Goal: Task Accomplishment & Management: Manage account settings

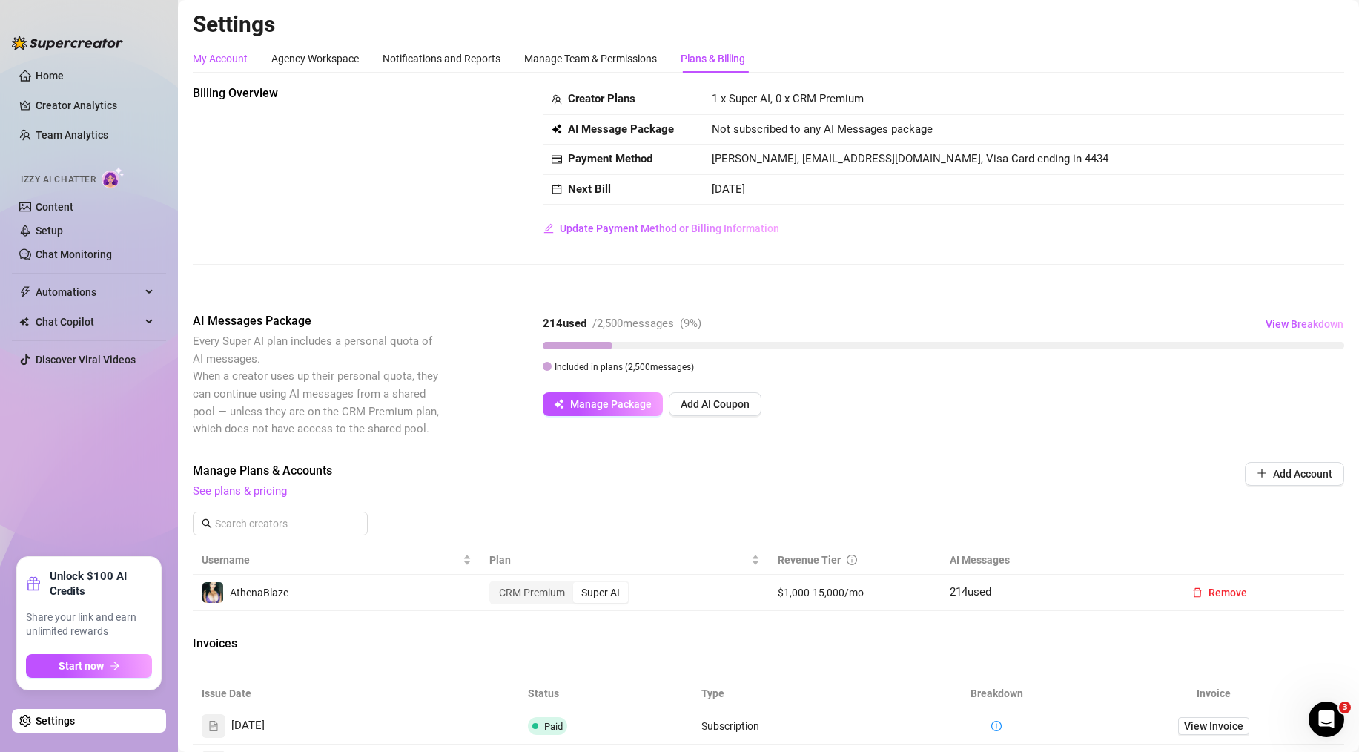
click at [223, 63] on div "My Account" at bounding box center [220, 58] width 55 height 16
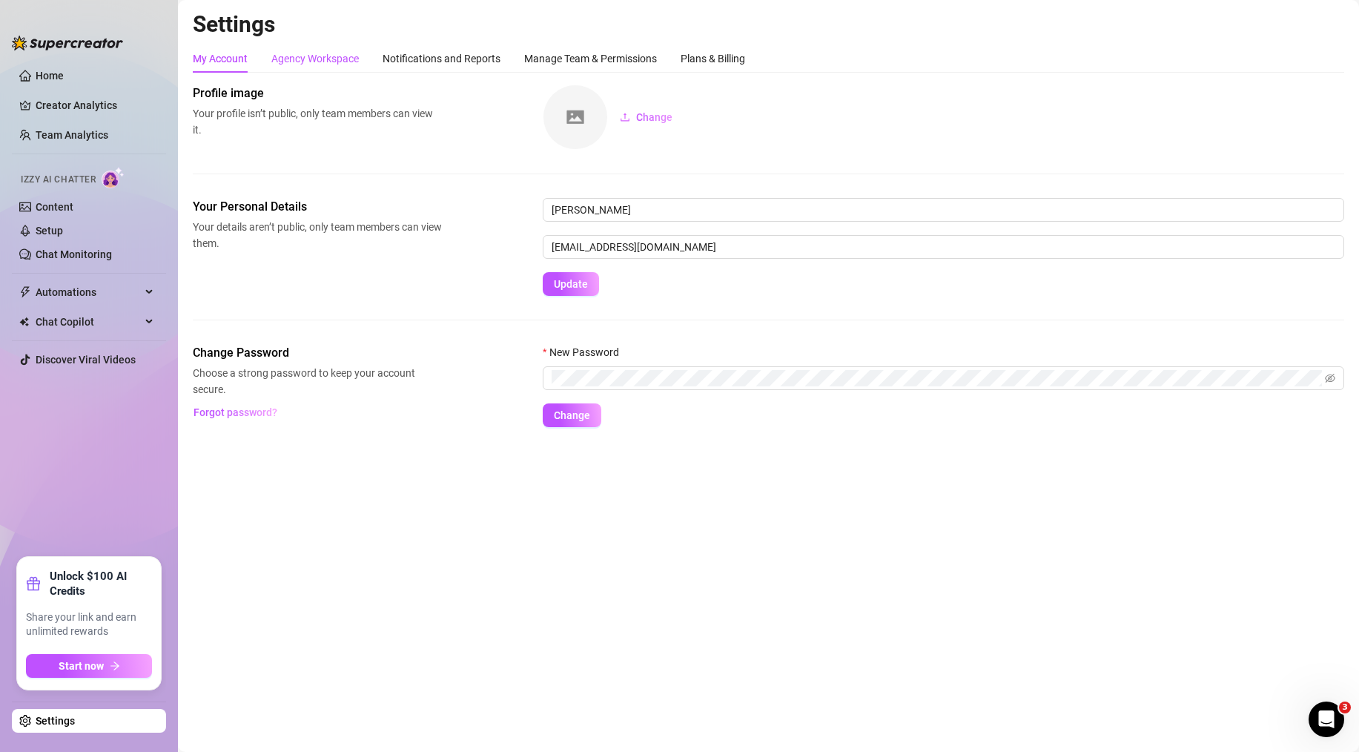
click at [297, 64] on div "Agency Workspace" at bounding box center [314, 58] width 87 height 16
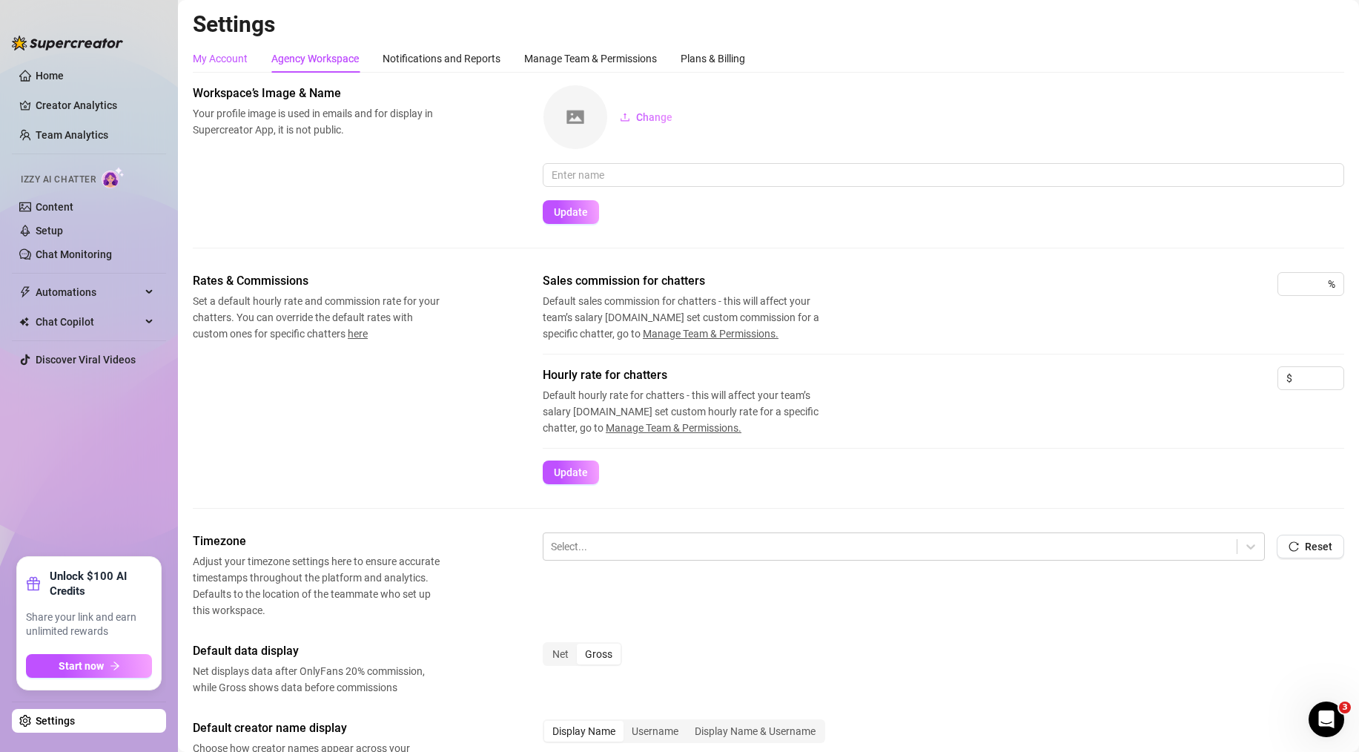
click at [242, 55] on div "My Account" at bounding box center [220, 58] width 55 height 16
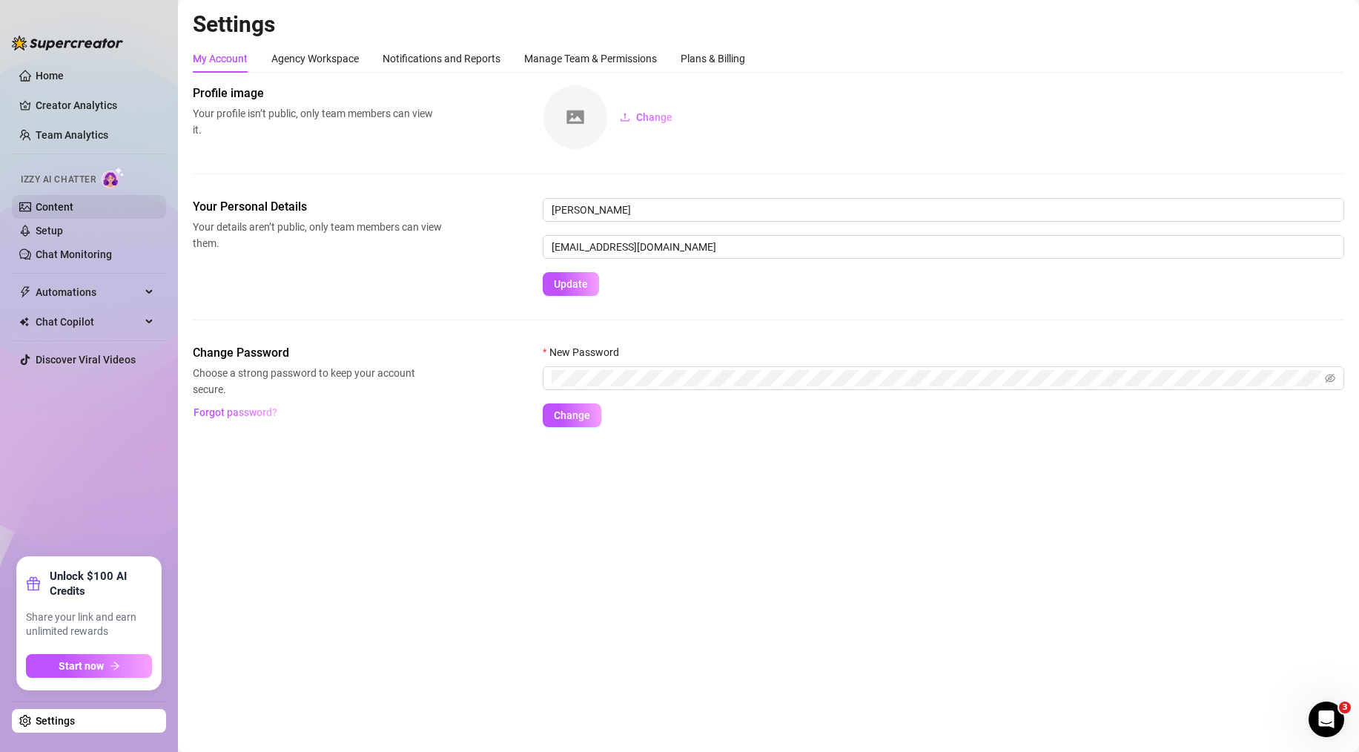
click at [50, 202] on link "Content" at bounding box center [55, 207] width 38 height 12
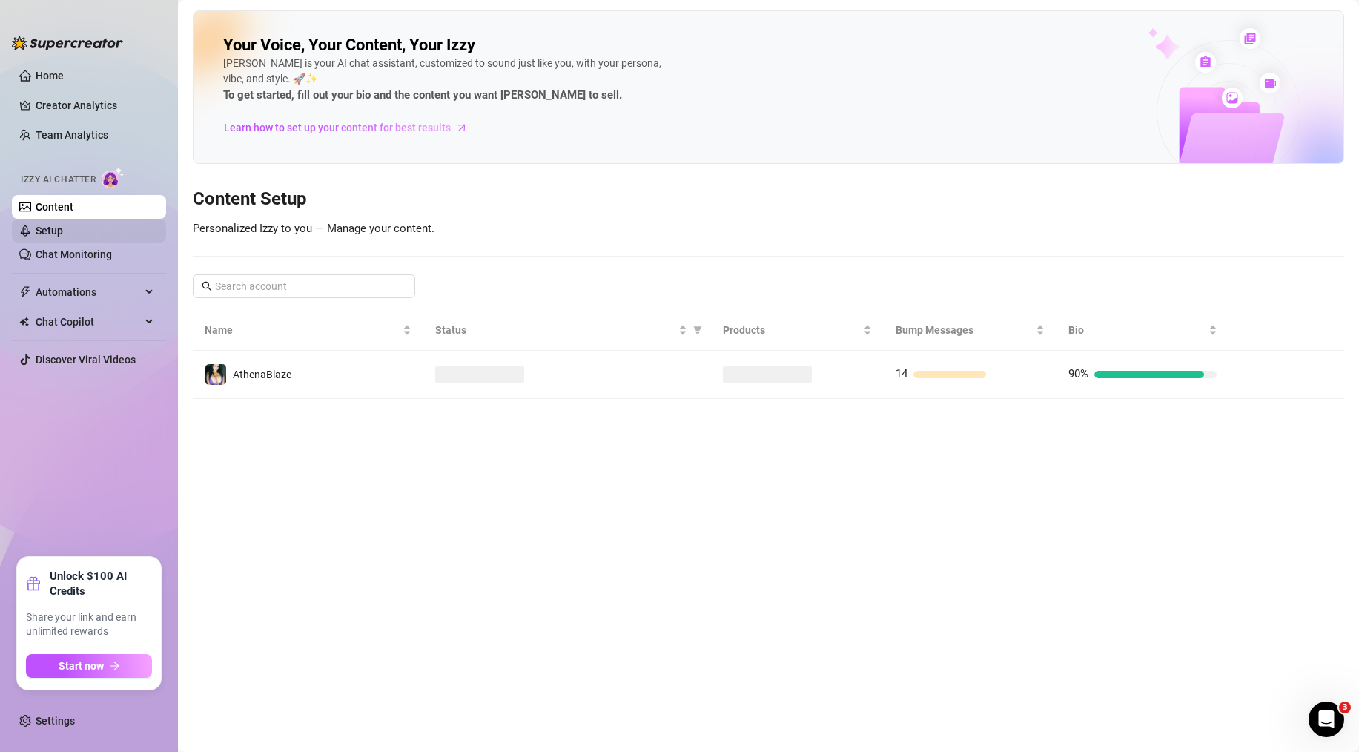
click at [63, 230] on link "Setup" at bounding box center [49, 231] width 27 height 12
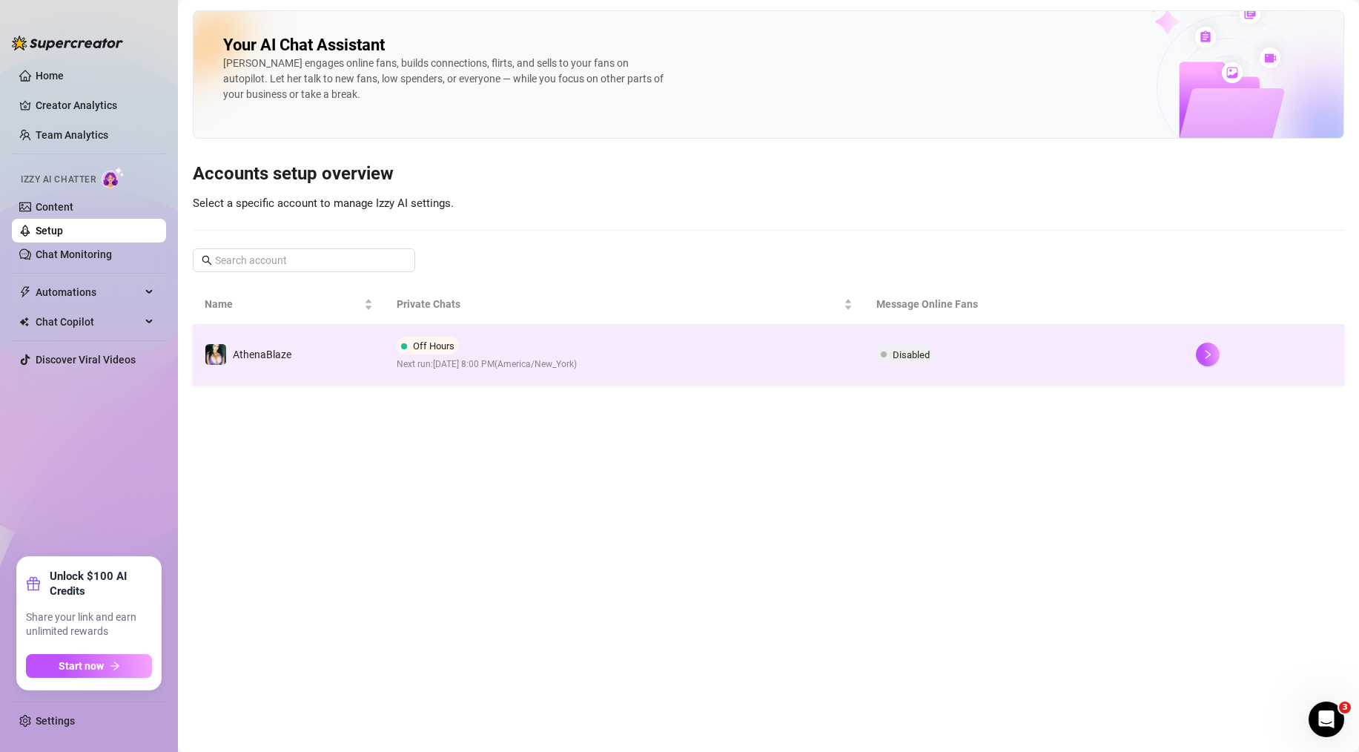
click at [493, 370] on span "Next run: August 27, 2025 8:00 PM ( America/New_York )" at bounding box center [487, 364] width 180 height 14
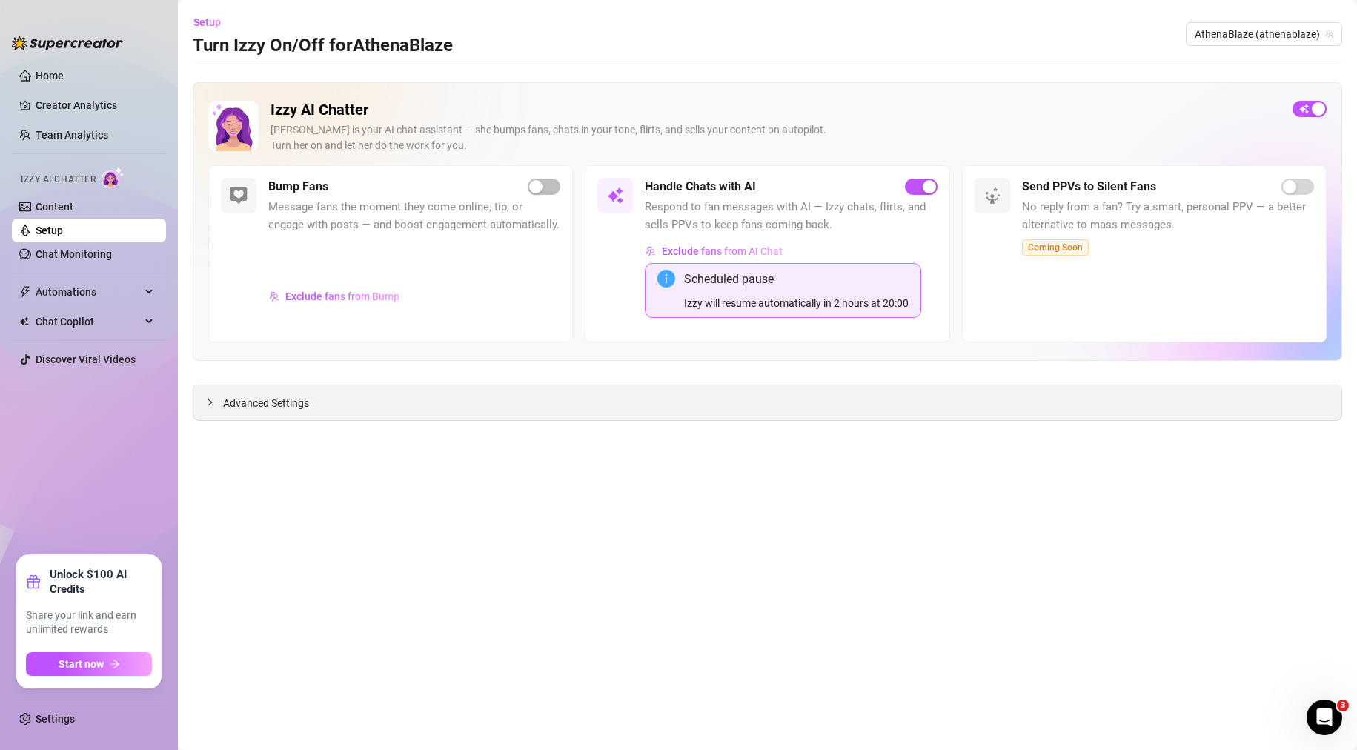
click at [286, 404] on span "Advanced Settings" at bounding box center [266, 403] width 86 height 16
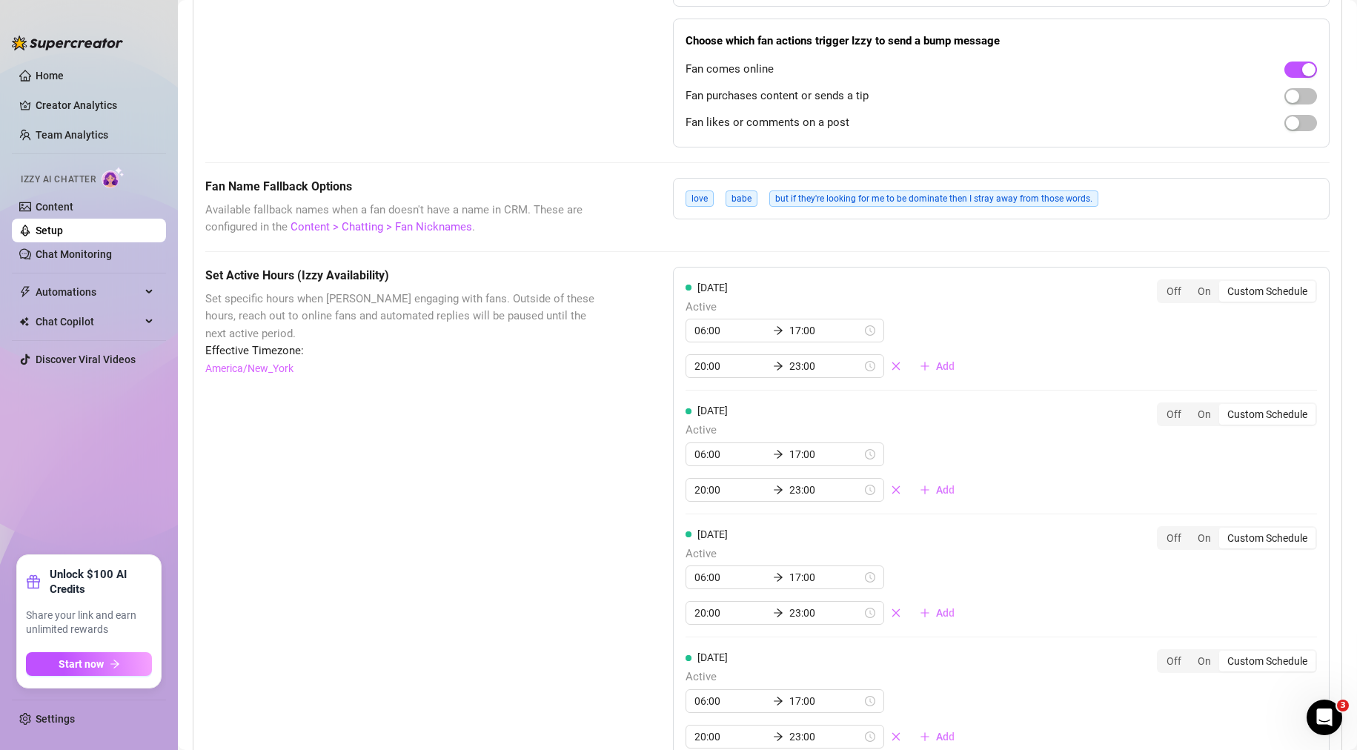
scroll to position [1112, 0]
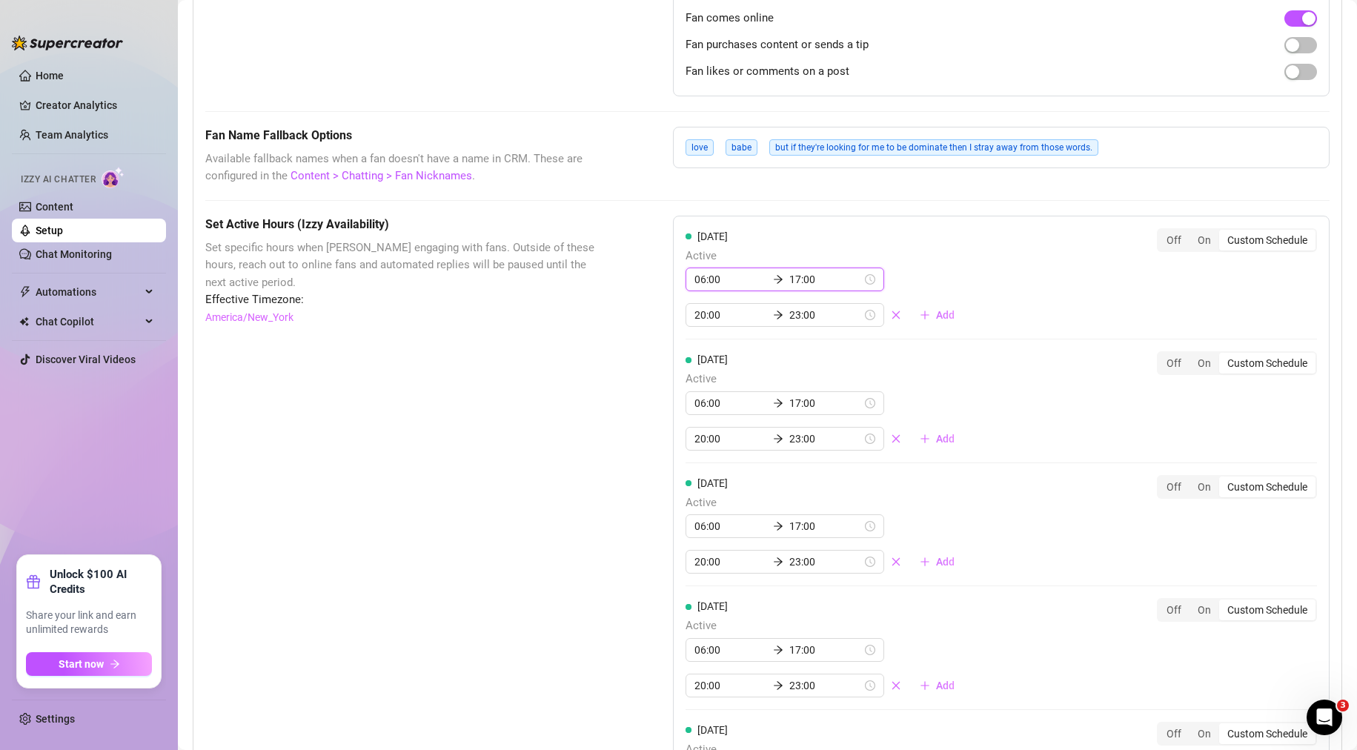
click at [813, 280] on input "17:00" at bounding box center [826, 279] width 73 height 16
type input "17:00"
click at [622, 363] on div "Set Active Hours (Izzy Availability) Set specific hours when Izzy engaging with…" at bounding box center [767, 725] width 1125 height 1019
click at [738, 278] on input "06:00" at bounding box center [731, 279] width 73 height 16
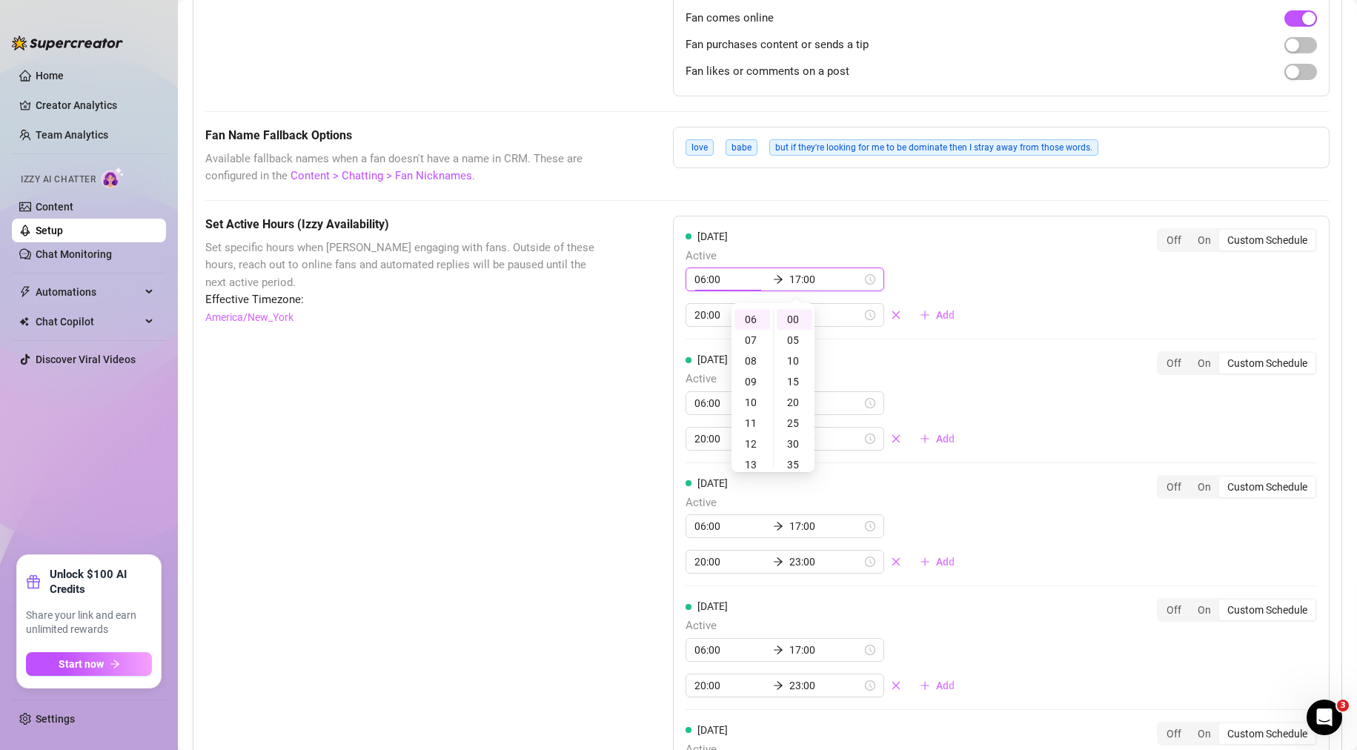
scroll to position [125, 0]
type input "06:00"
click at [604, 359] on div "Set Active Hours (Izzy Availability) Set specific hours when Izzy engaging with…" at bounding box center [767, 725] width 1125 height 1019
click at [807, 280] on input "17:00" at bounding box center [826, 279] width 73 height 16
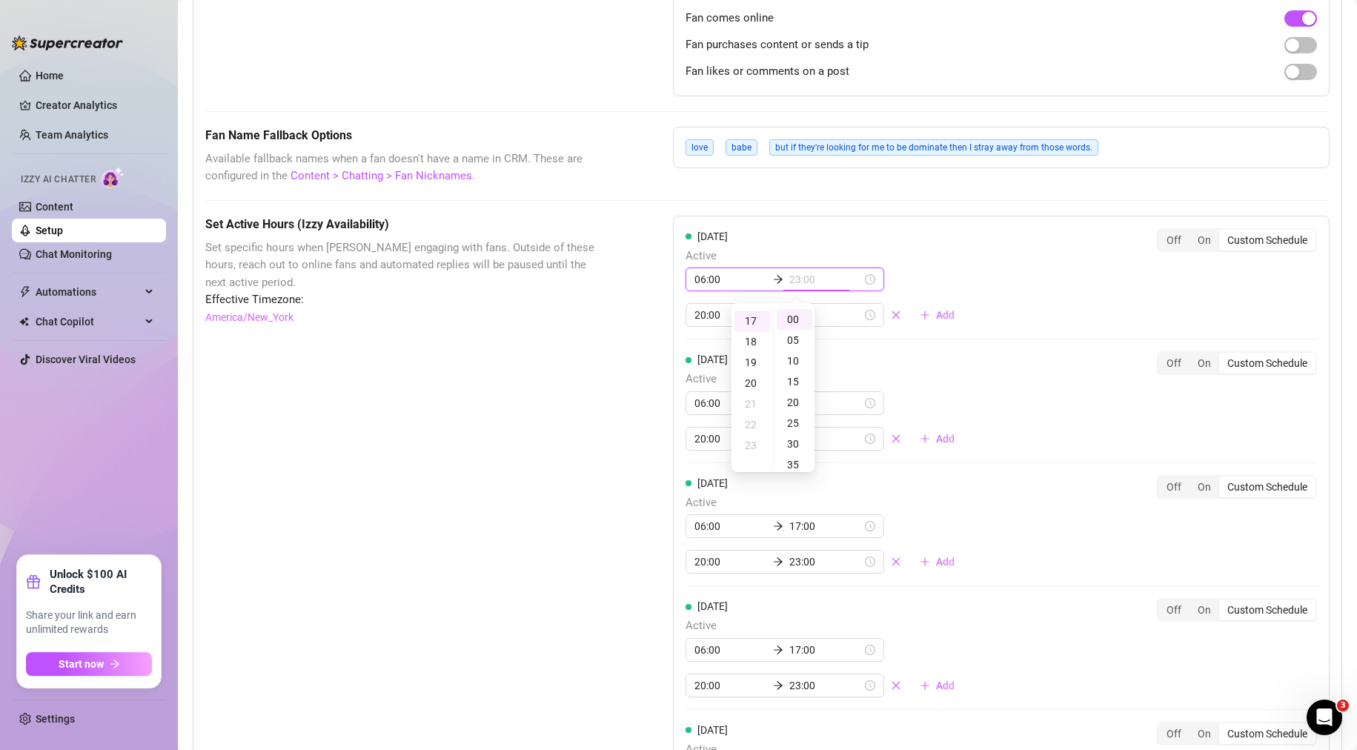
type input "17:00"
click at [610, 416] on div "Set Active Hours (Izzy Availability) Set specific hours when Izzy engaging with…" at bounding box center [767, 725] width 1125 height 1019
click at [891, 314] on icon "close" at bounding box center [896, 315] width 10 height 10
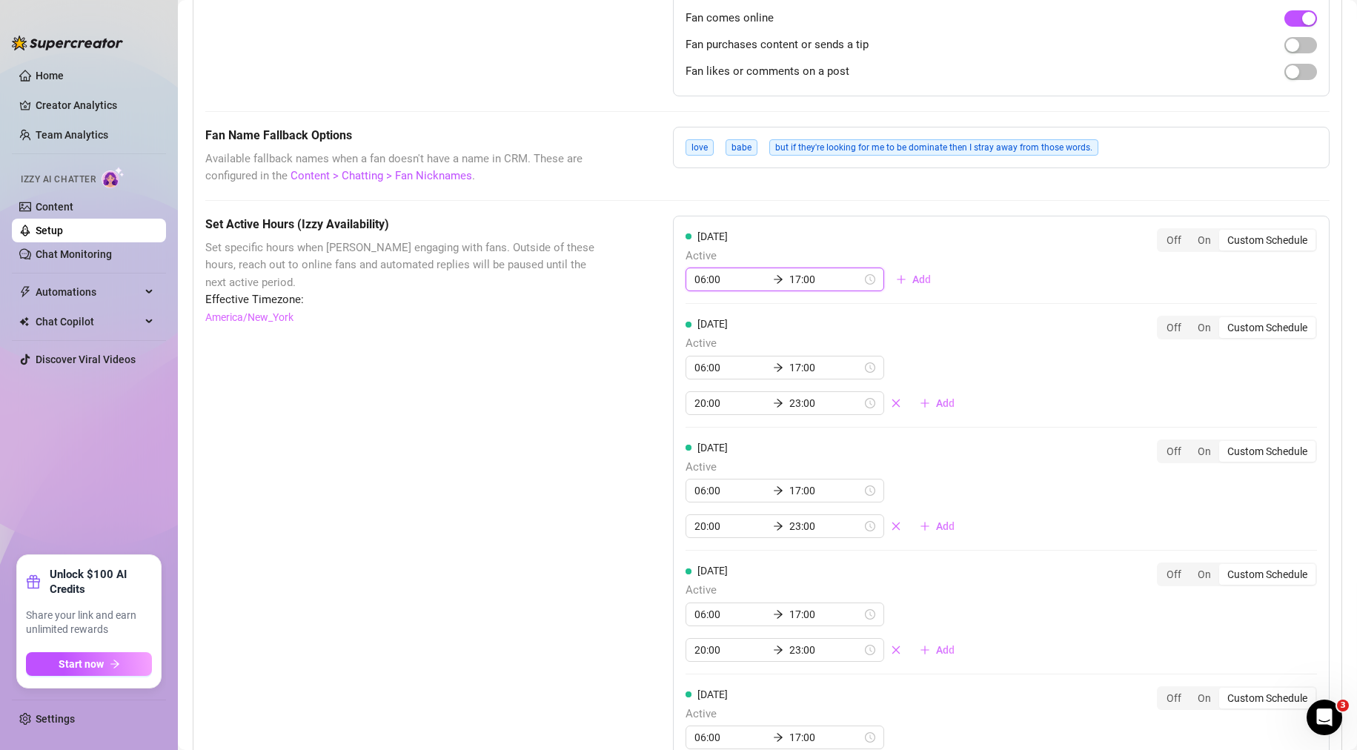
click at [823, 278] on input "17:00" at bounding box center [826, 279] width 73 height 16
click at [757, 446] on div "23" at bounding box center [753, 445] width 36 height 21
click at [797, 319] on div "00" at bounding box center [795, 319] width 36 height 21
click at [793, 445] on div "30" at bounding box center [795, 444] width 36 height 21
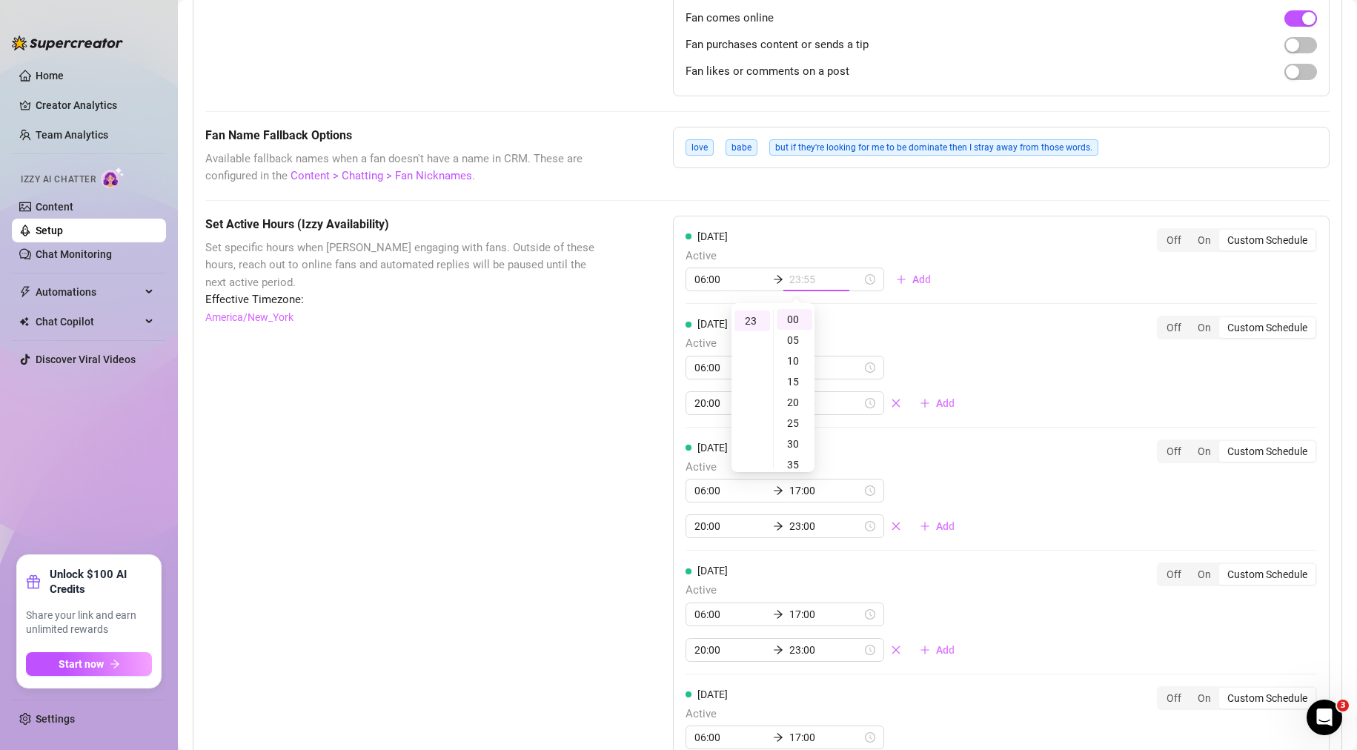
type input "23:30"
click at [582, 411] on div "Set Active Hours (Izzy Availability) Set specific hours when Izzy engaging with…" at bounding box center [402, 707] width 394 height 983
type input "06:00"
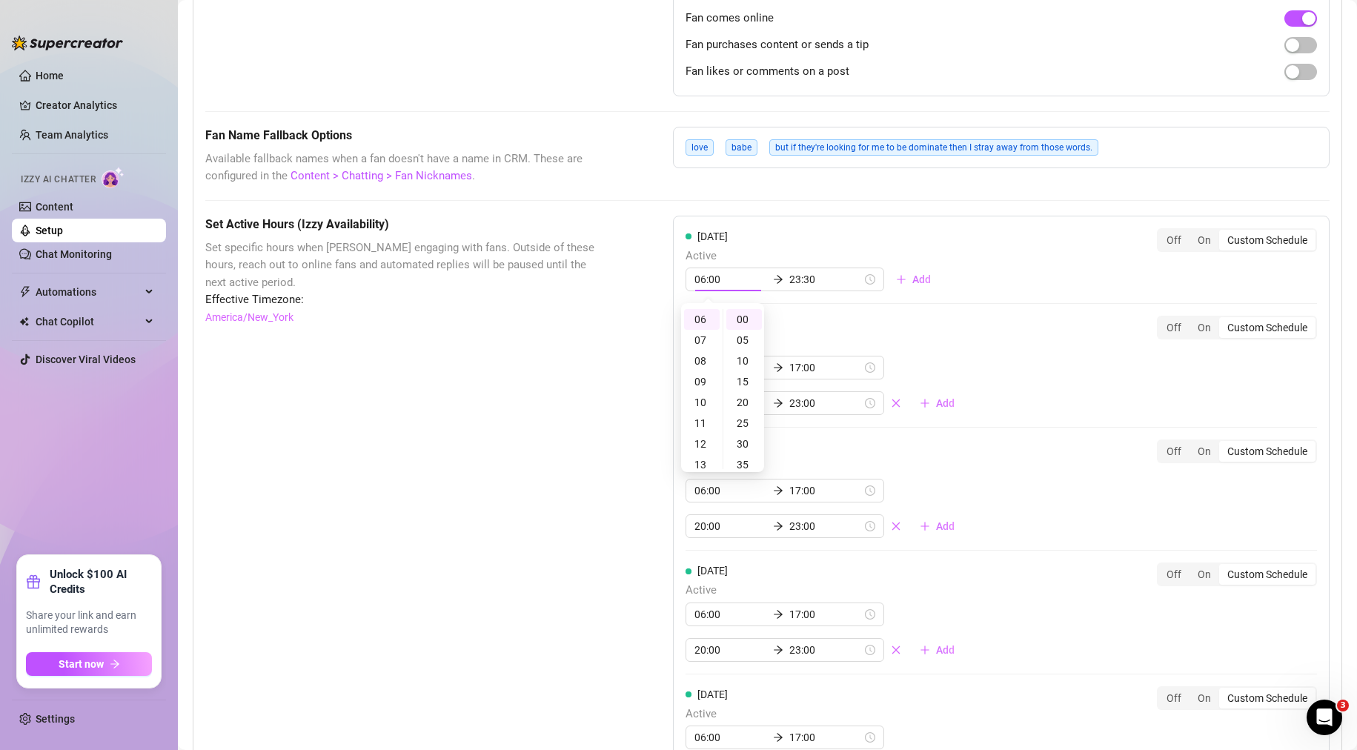
click at [646, 358] on div "Set Active Hours (Izzy Availability) Set specific hours when Izzy engaging with…" at bounding box center [767, 707] width 1125 height 983
click at [891, 403] on icon "close" at bounding box center [896, 403] width 10 height 10
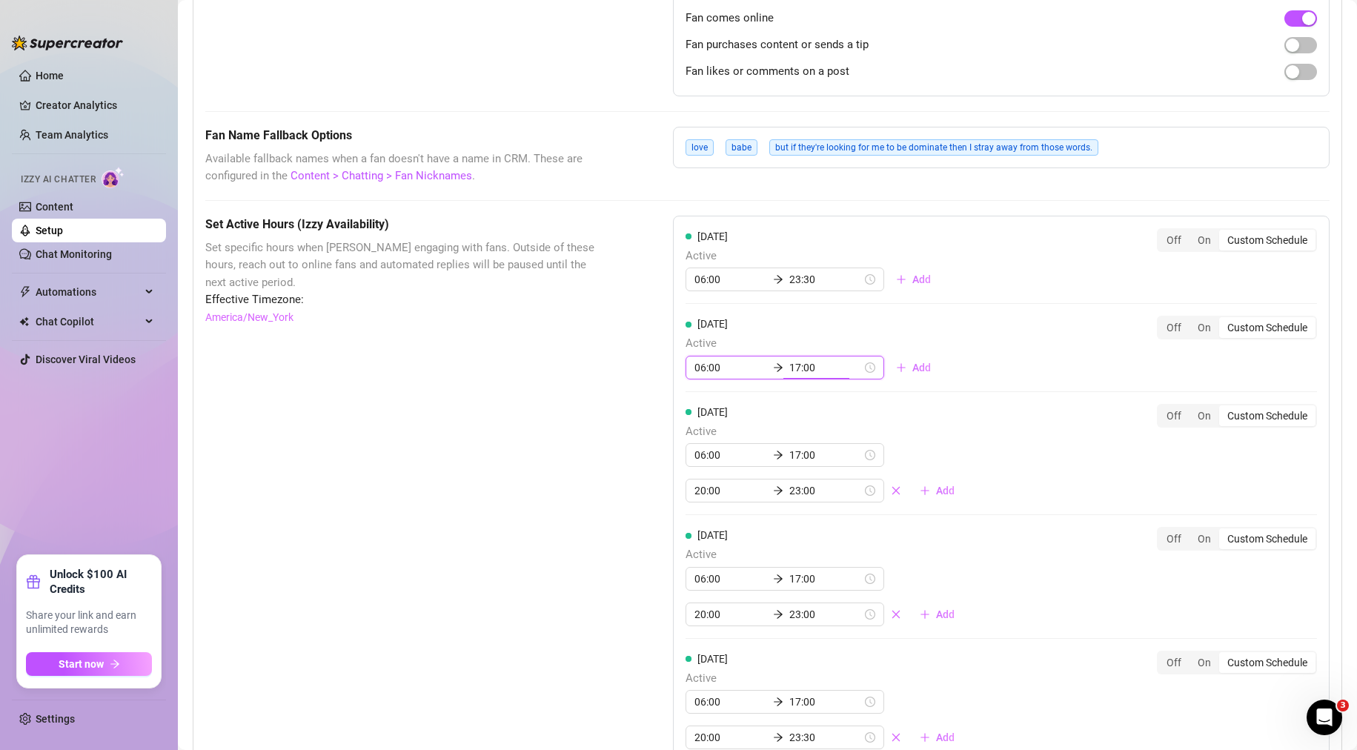
click at [814, 366] on input "17:00" at bounding box center [826, 368] width 73 height 16
click at [753, 536] on div "23" at bounding box center [753, 533] width 36 height 21
type input "23:50"
click at [790, 542] on div "50" at bounding box center [795, 541] width 36 height 21
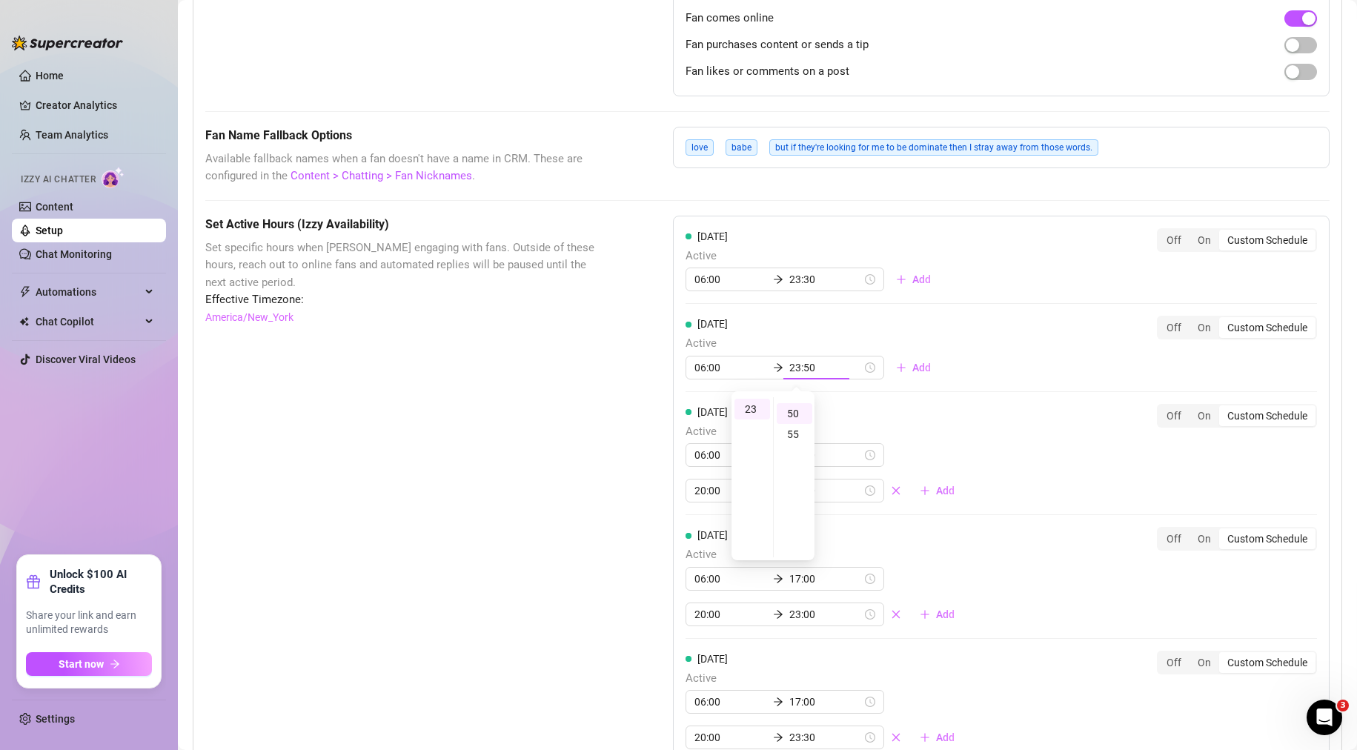
scroll to position [206, 0]
click at [552, 488] on div "Set Active Hours (Izzy Availability) Set specific hours when Izzy engaging with…" at bounding box center [402, 689] width 394 height 947
type input "06:00"
click at [973, 395] on div "Monday Active 06:00 23:30 Add Off On Custom Schedule Tuesday Active 06:00 23:50…" at bounding box center [1001, 637] width 657 height 842
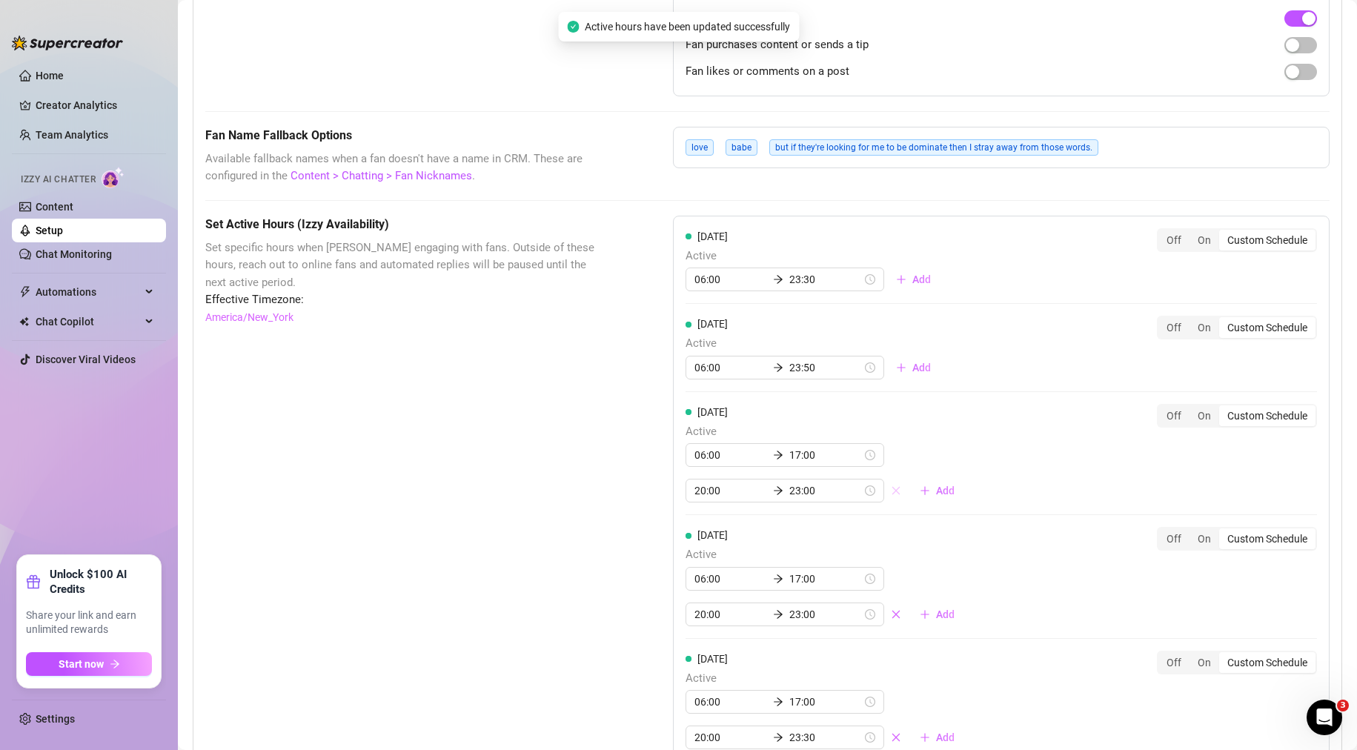
click at [891, 487] on icon "close" at bounding box center [896, 491] width 10 height 10
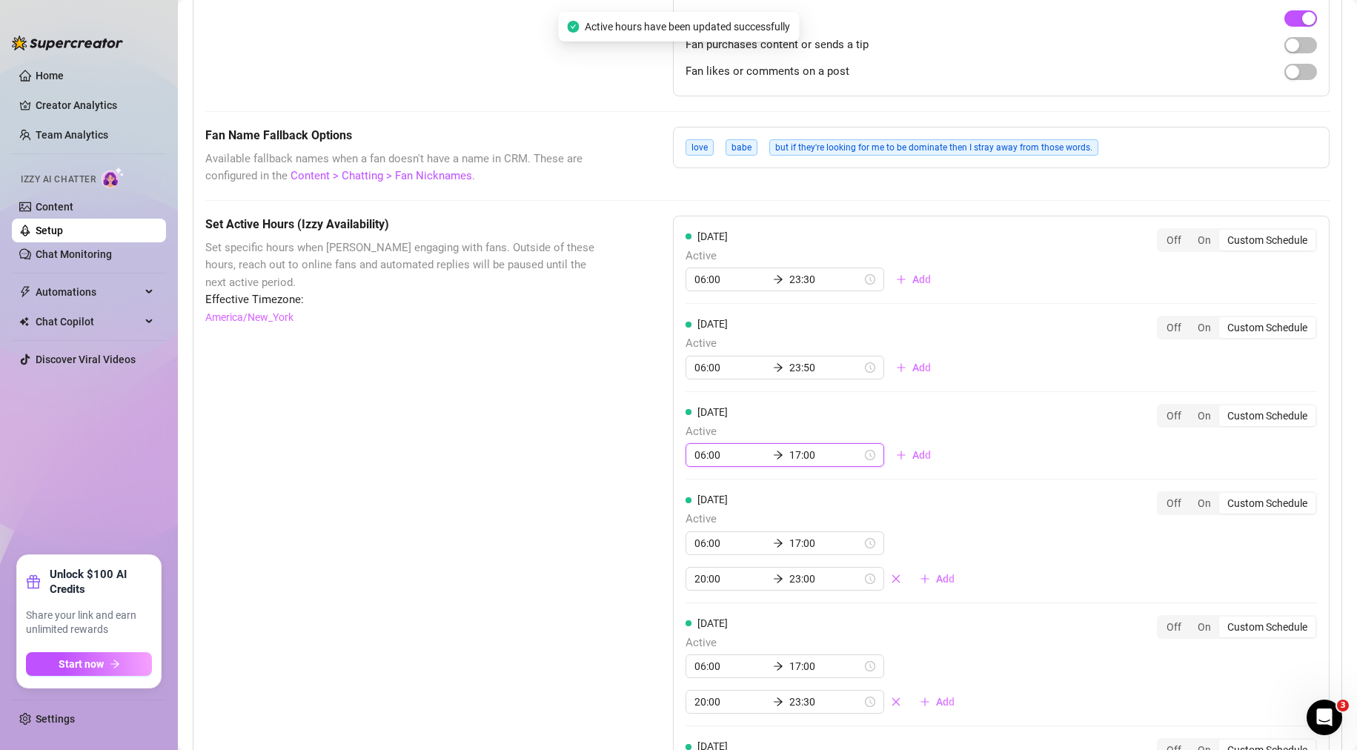
click at [813, 450] on input "17:00" at bounding box center [826, 455] width 73 height 16
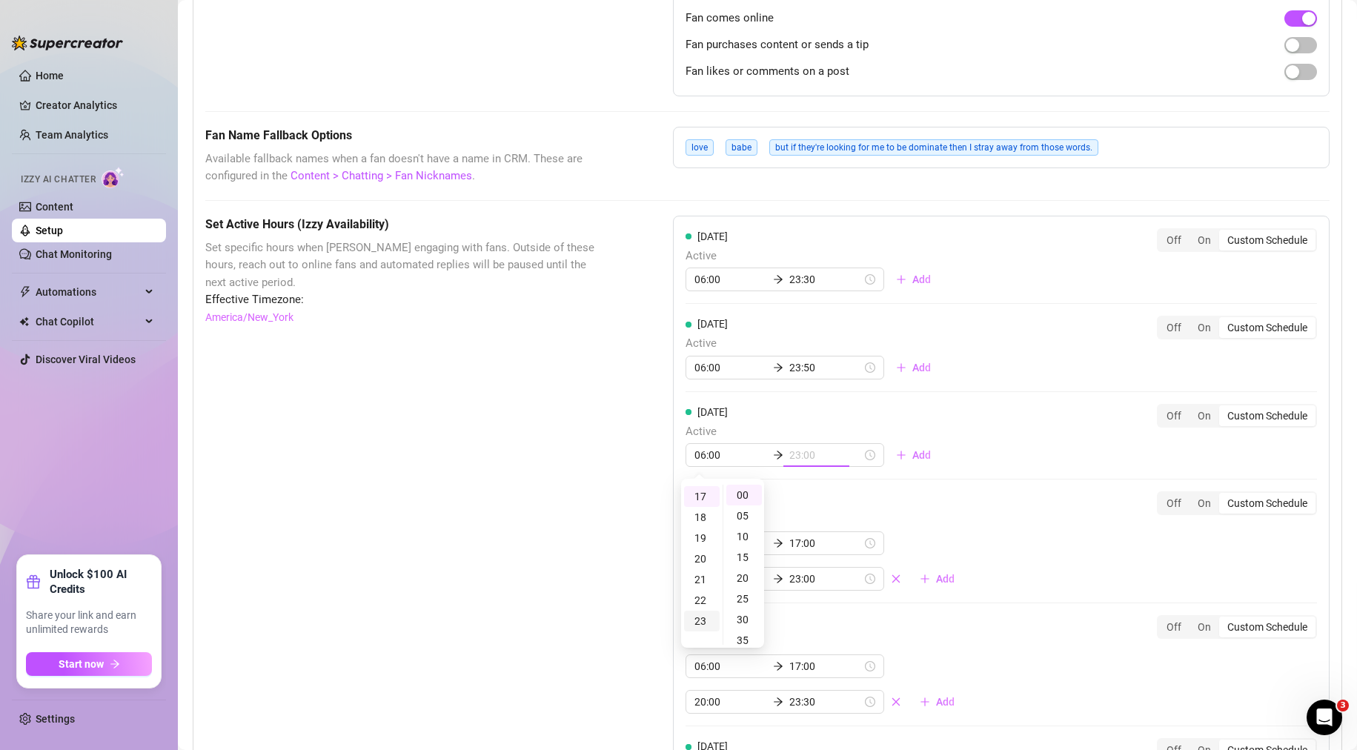
click at [701, 617] on div "23" at bounding box center [702, 621] width 36 height 21
click at [747, 554] on div "50" at bounding box center [745, 554] width 36 height 21
type input "23:50"
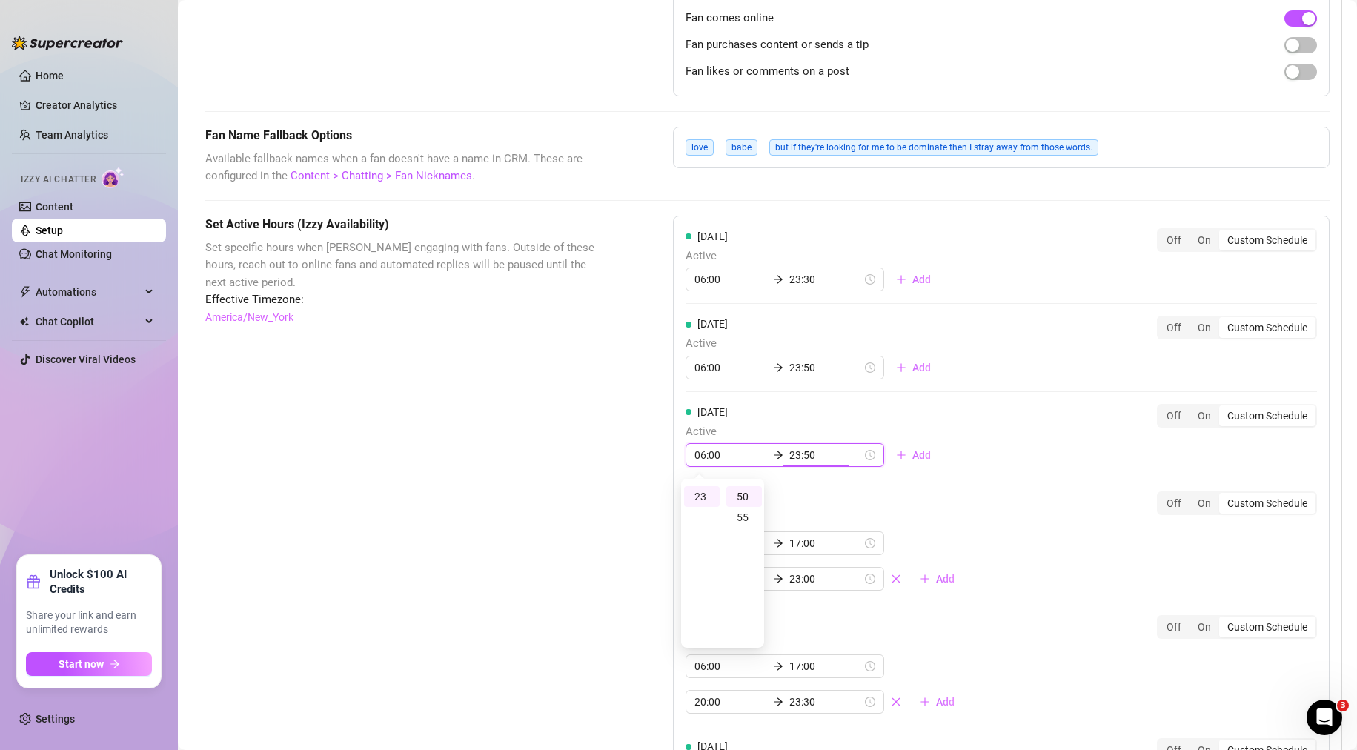
click at [546, 532] on div "Set Active Hours (Izzy Availability) Set specific hours when Izzy engaging with…" at bounding box center [402, 672] width 394 height 912
type input "06:00"
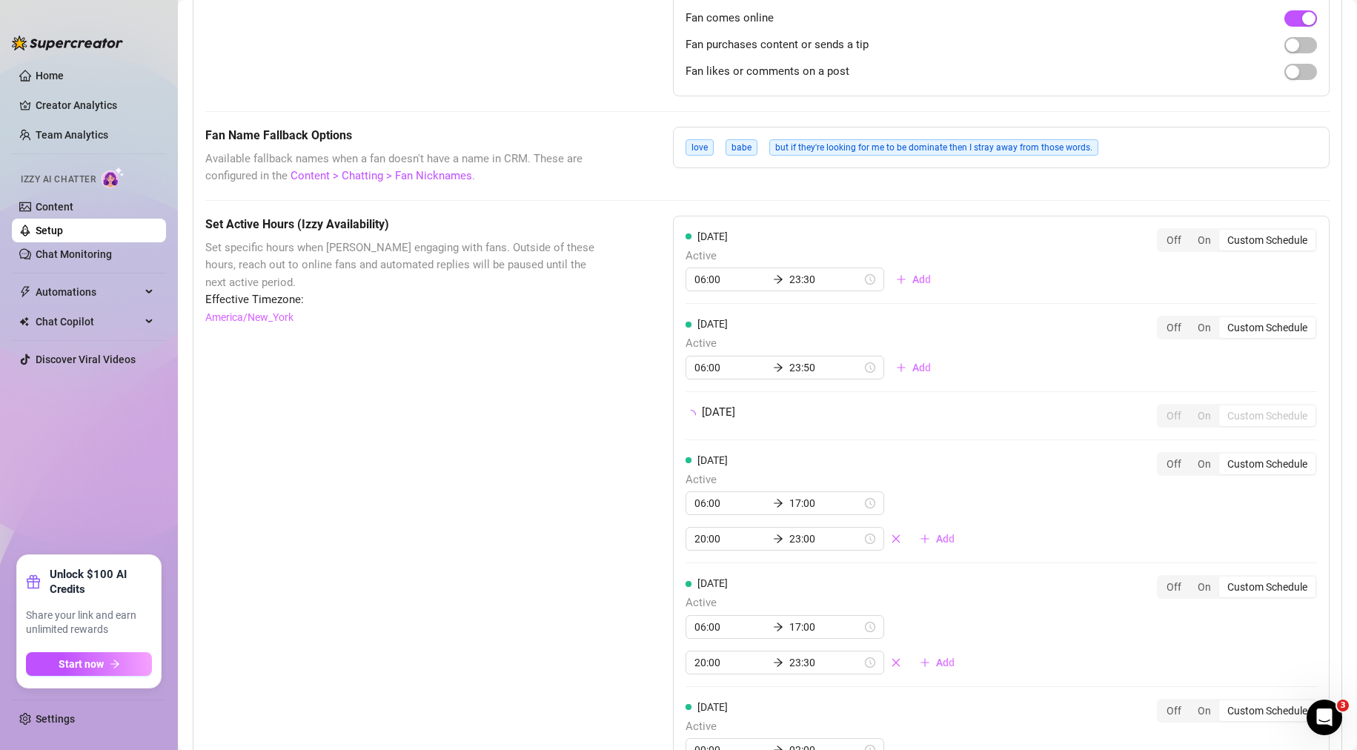
click at [1008, 521] on div "Thursday Active 06:00 17:00 20:00 23:00 Add Off On Custom Schedule" at bounding box center [1002, 501] width 632 height 99
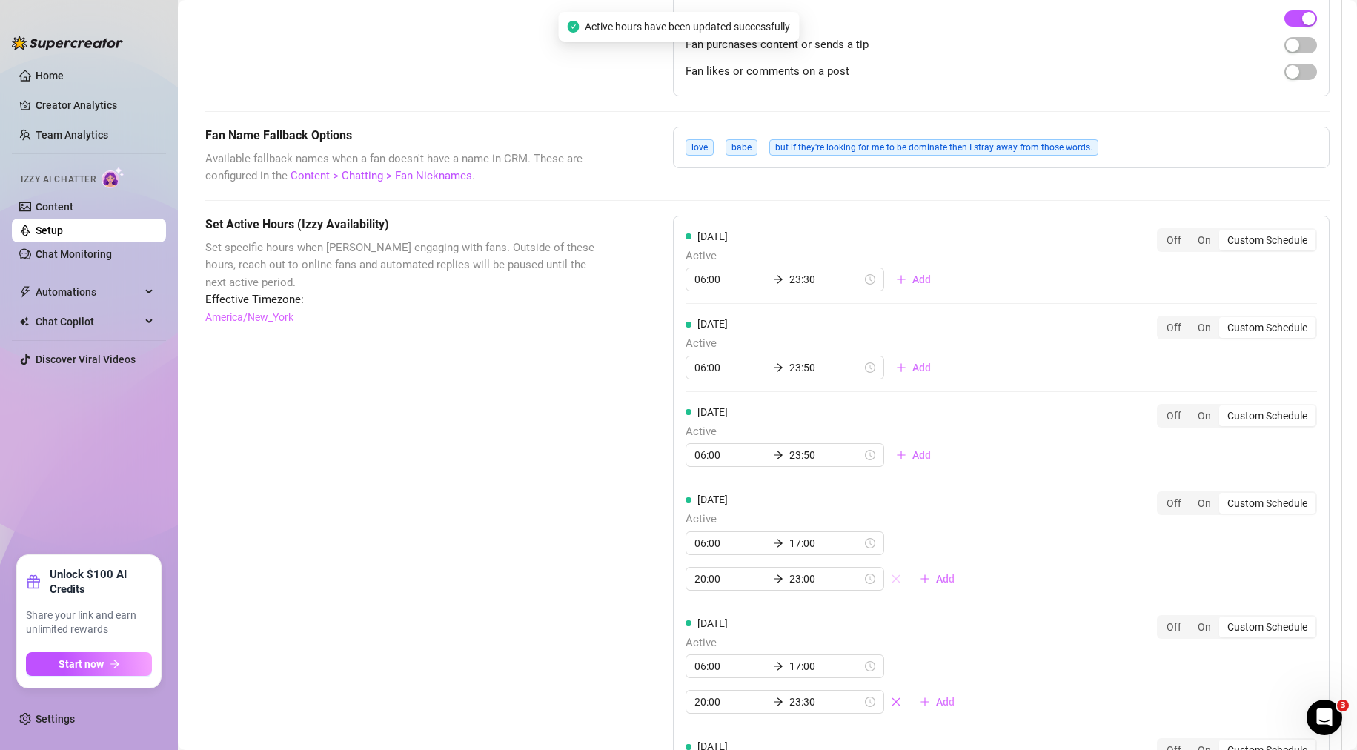
click at [885, 583] on button "button" at bounding box center [896, 579] width 24 height 24
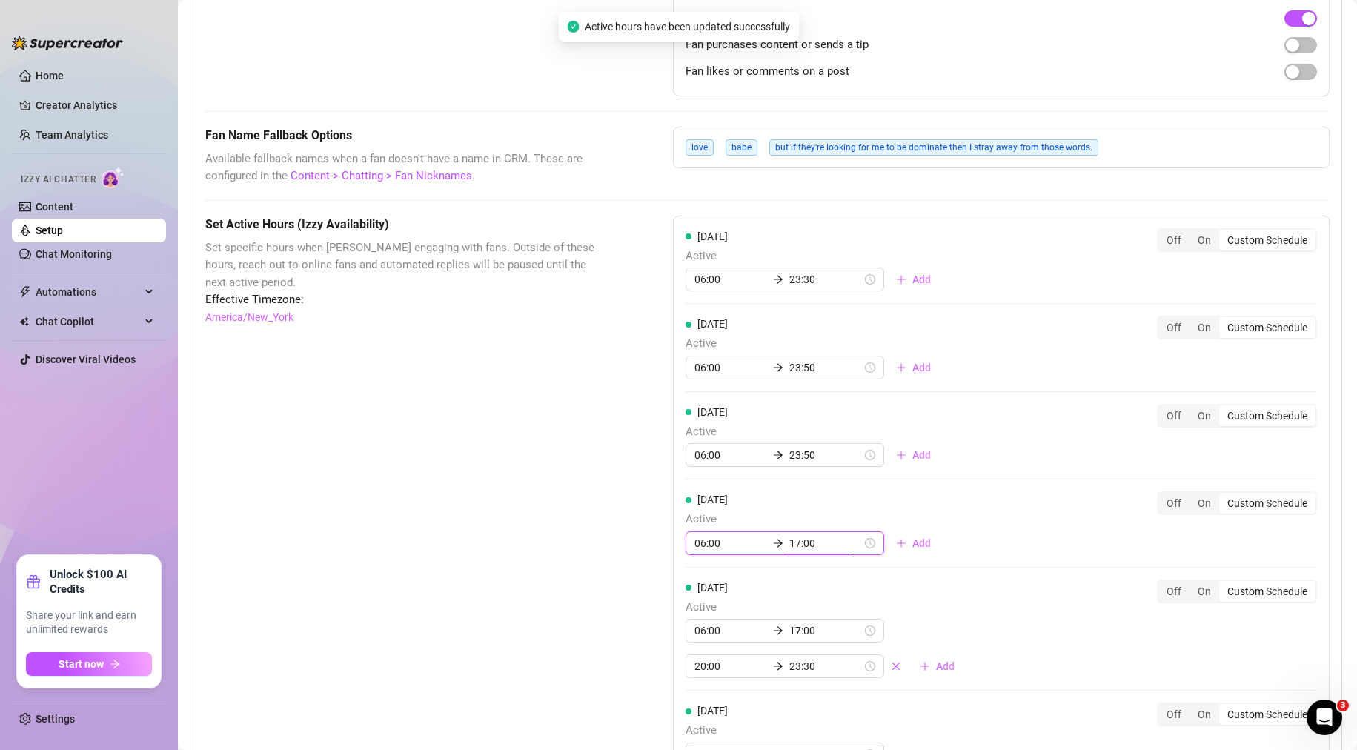
click at [830, 549] on input "17:00" at bounding box center [826, 543] width 73 height 16
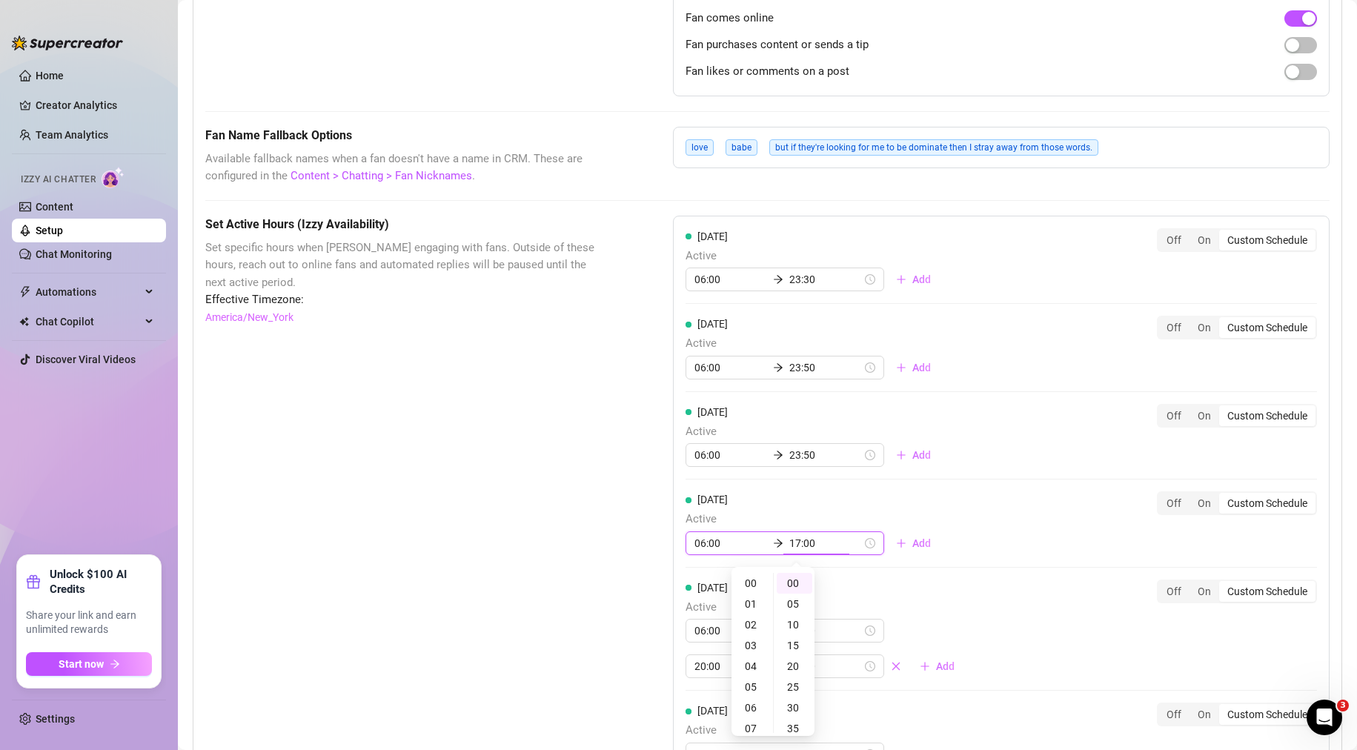
scroll to position [351, 0]
click at [761, 706] on div "23" at bounding box center [753, 709] width 36 height 21
type input "23:50"
click at [797, 717] on div "50" at bounding box center [795, 717] width 36 height 21
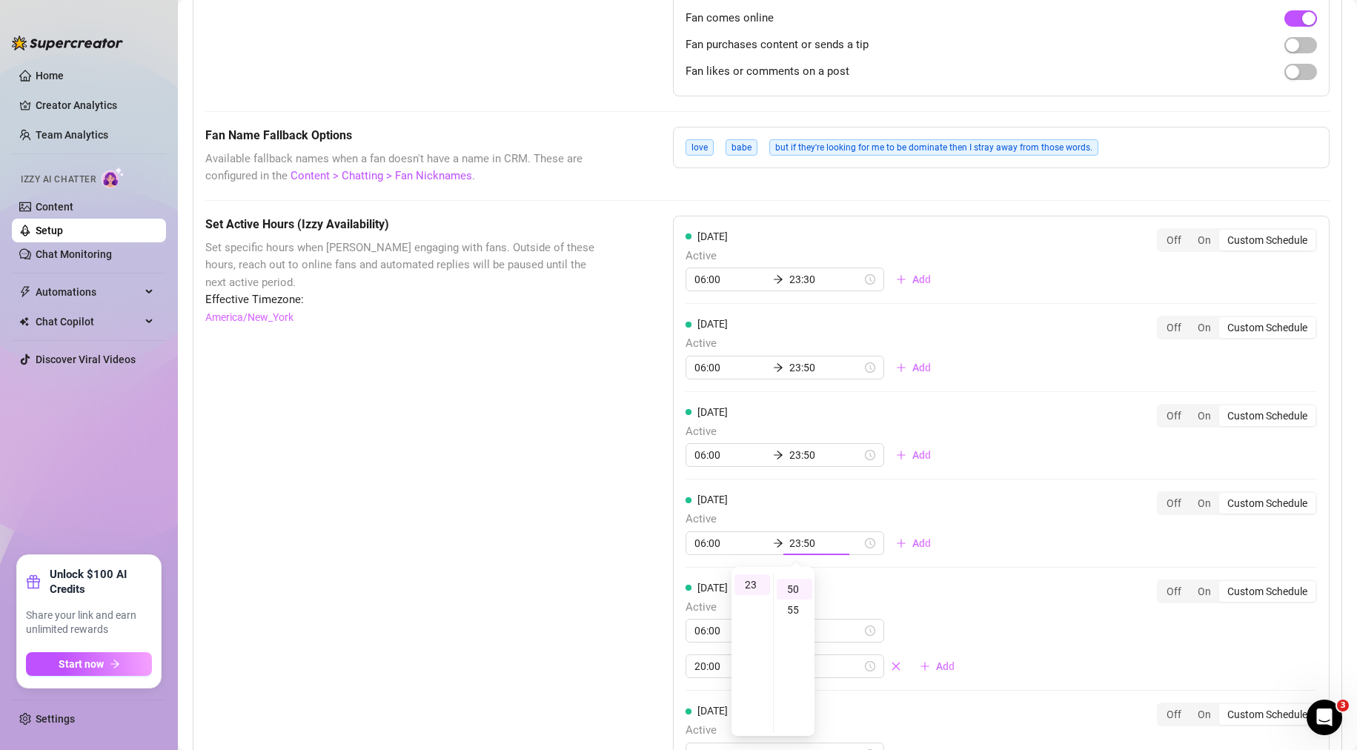
scroll to position [206, 0]
click at [572, 635] on div "Set Active Hours (Izzy Availability) Set specific hours when Izzy engaging with…" at bounding box center [402, 654] width 394 height 876
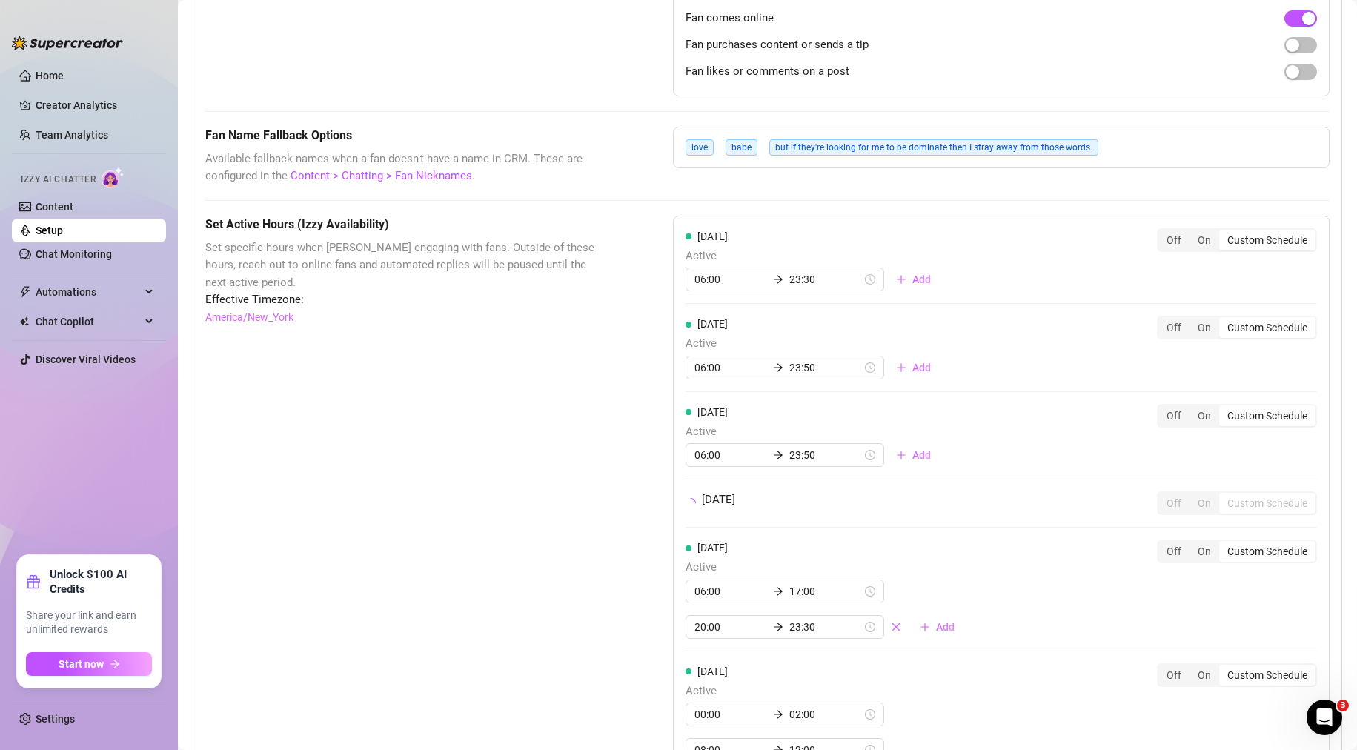
click at [599, 623] on div "Set Active Hours (Izzy Availability) Set specific hours when Izzy engaging with…" at bounding box center [767, 634] width 1125 height 836
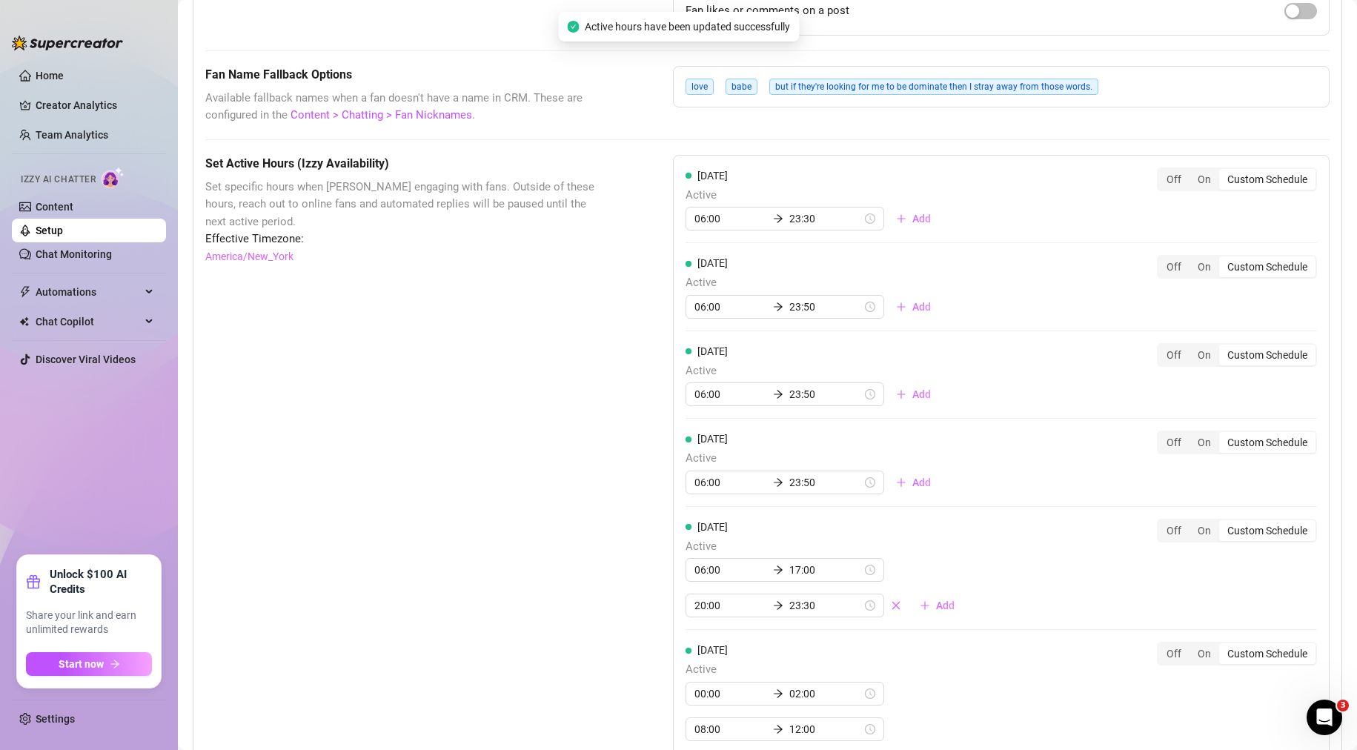
scroll to position [1186, 0]
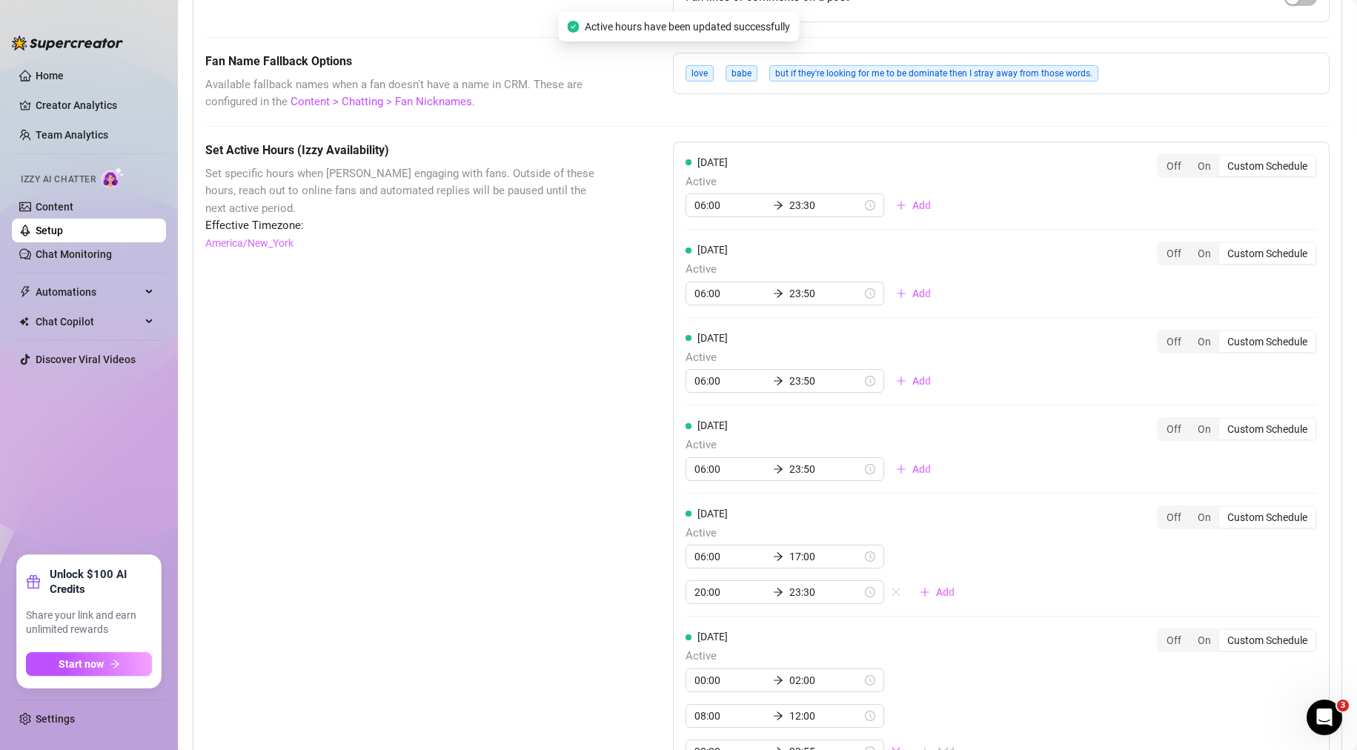
click at [891, 595] on icon "close" at bounding box center [896, 592] width 10 height 10
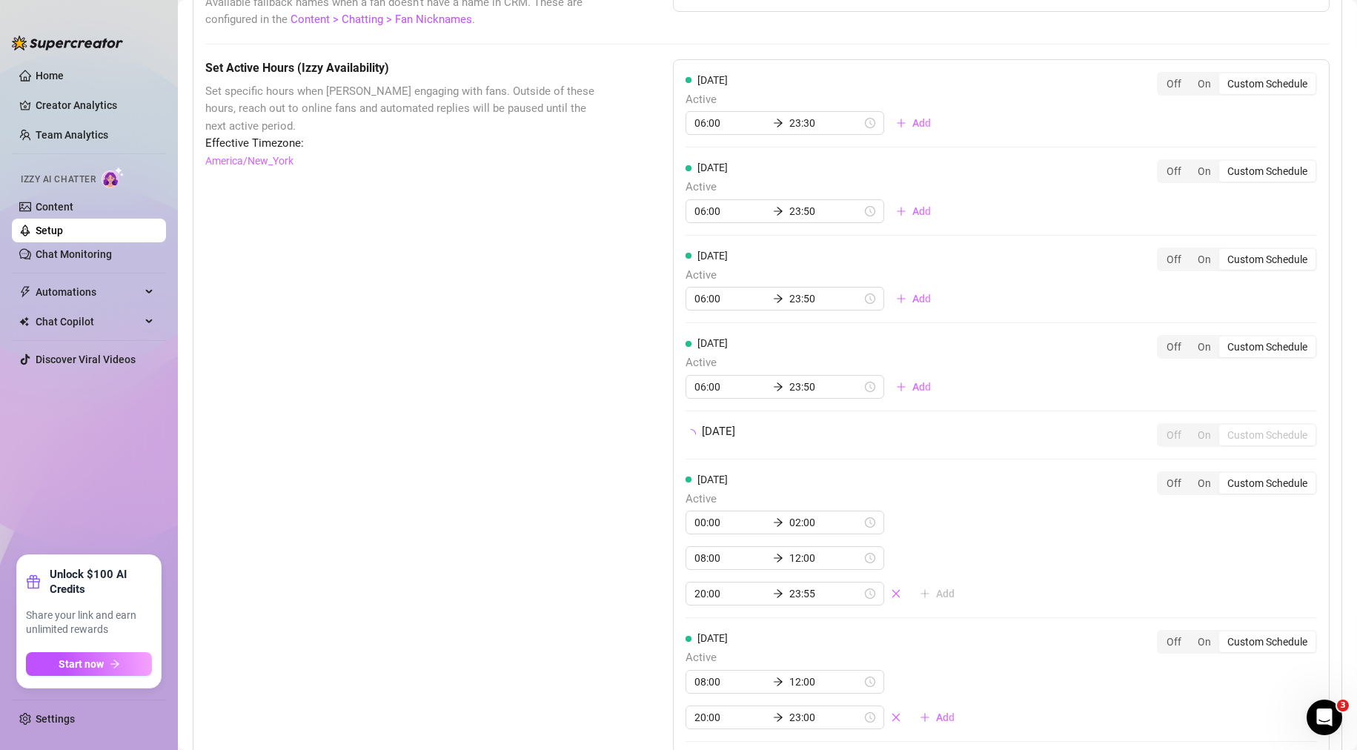
scroll to position [1334, 0]
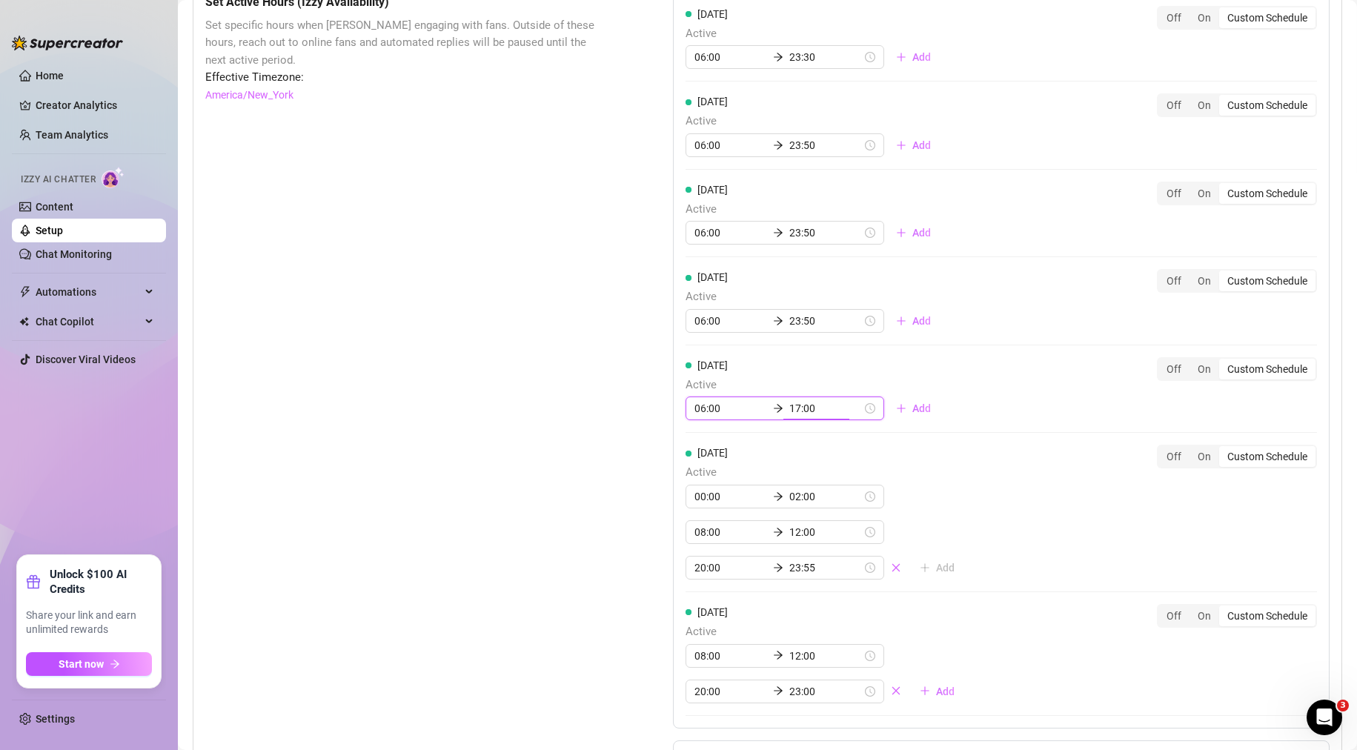
click at [809, 403] on input "17:00" at bounding box center [826, 408] width 73 height 16
drag, startPoint x: 750, startPoint y: 575, endPoint x: 756, endPoint y: 562, distance: 14.9
click at [750, 576] on div "23" at bounding box center [753, 574] width 36 height 21
click at [799, 506] on div "50" at bounding box center [795, 507] width 36 height 21
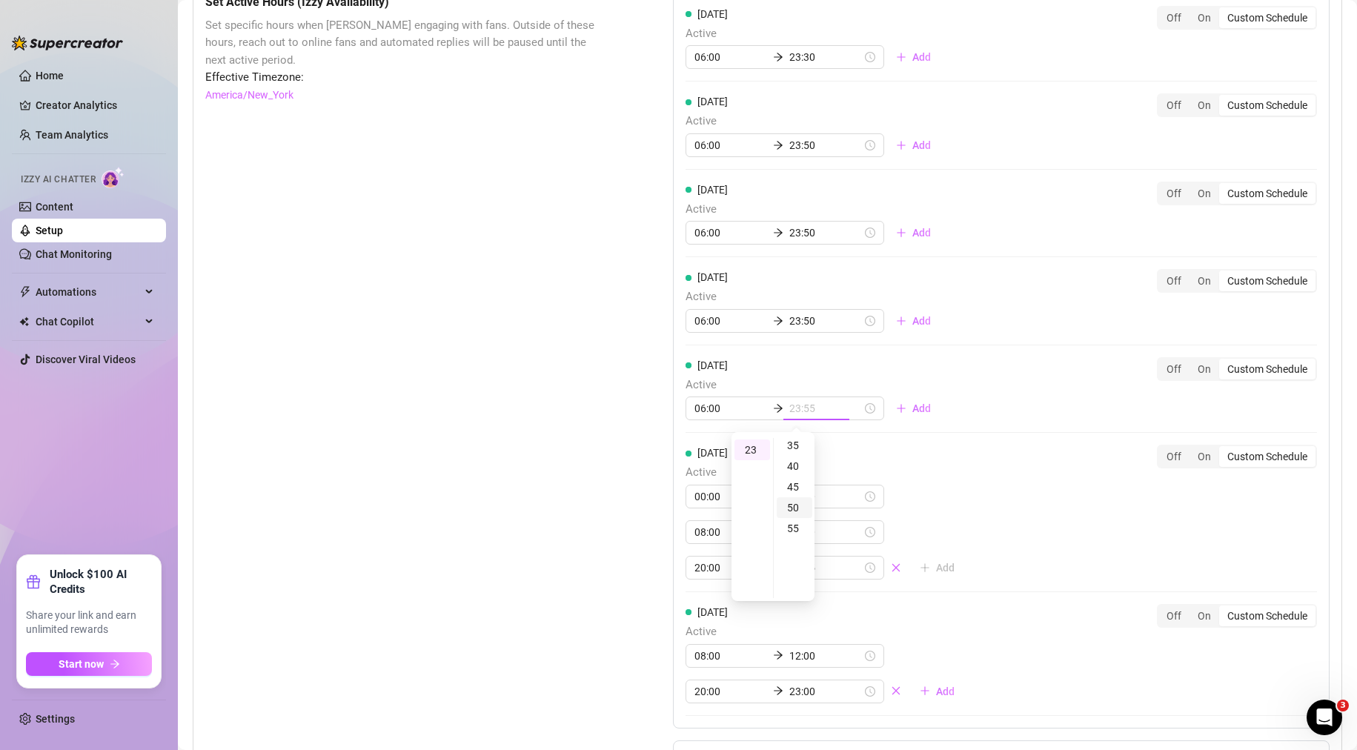
type input "23:50"
click at [549, 497] on div "Set Active Hours (Izzy Availability) Set specific hours when Izzy engaging with…" at bounding box center [402, 413] width 394 height 841
click at [553, 497] on div "Set Active Hours (Izzy Availability) Set specific hours when Izzy engaging with…" at bounding box center [402, 413] width 394 height 841
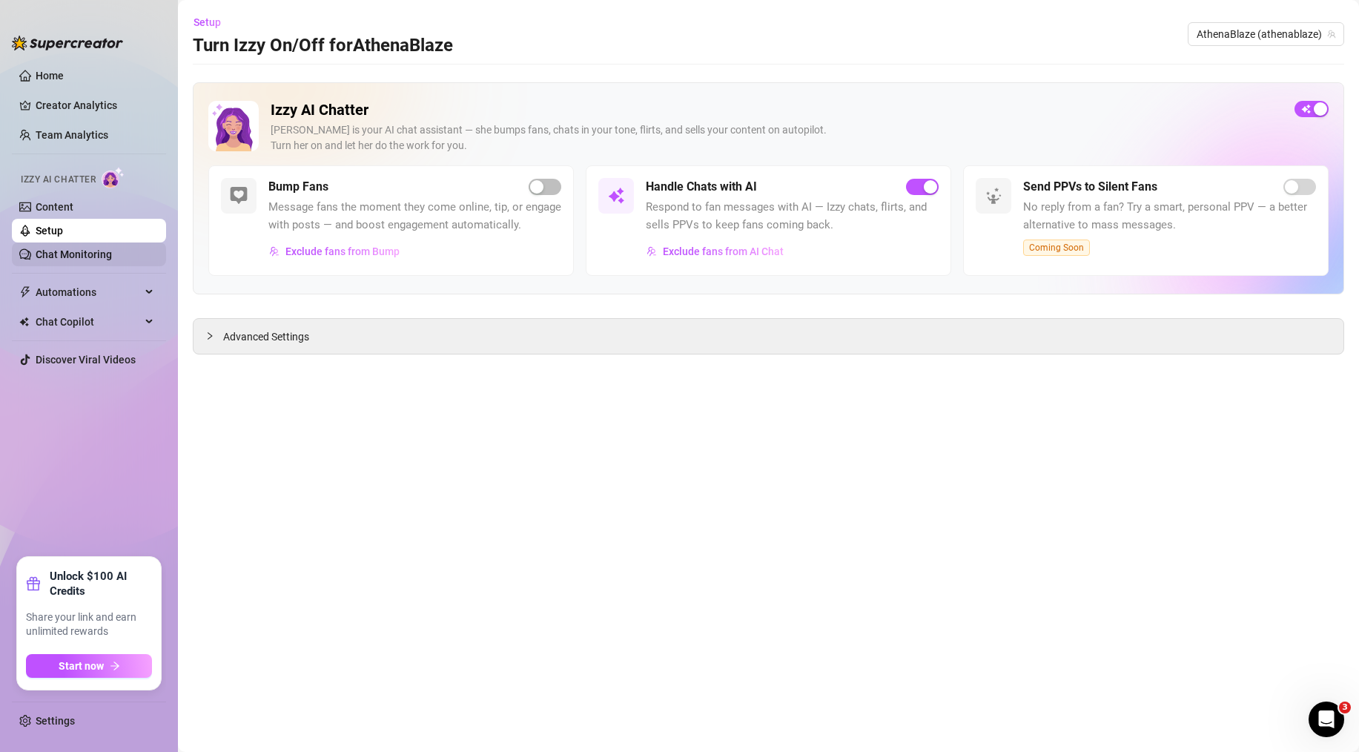
click at [76, 255] on link "Chat Monitoring" at bounding box center [74, 254] width 76 height 12
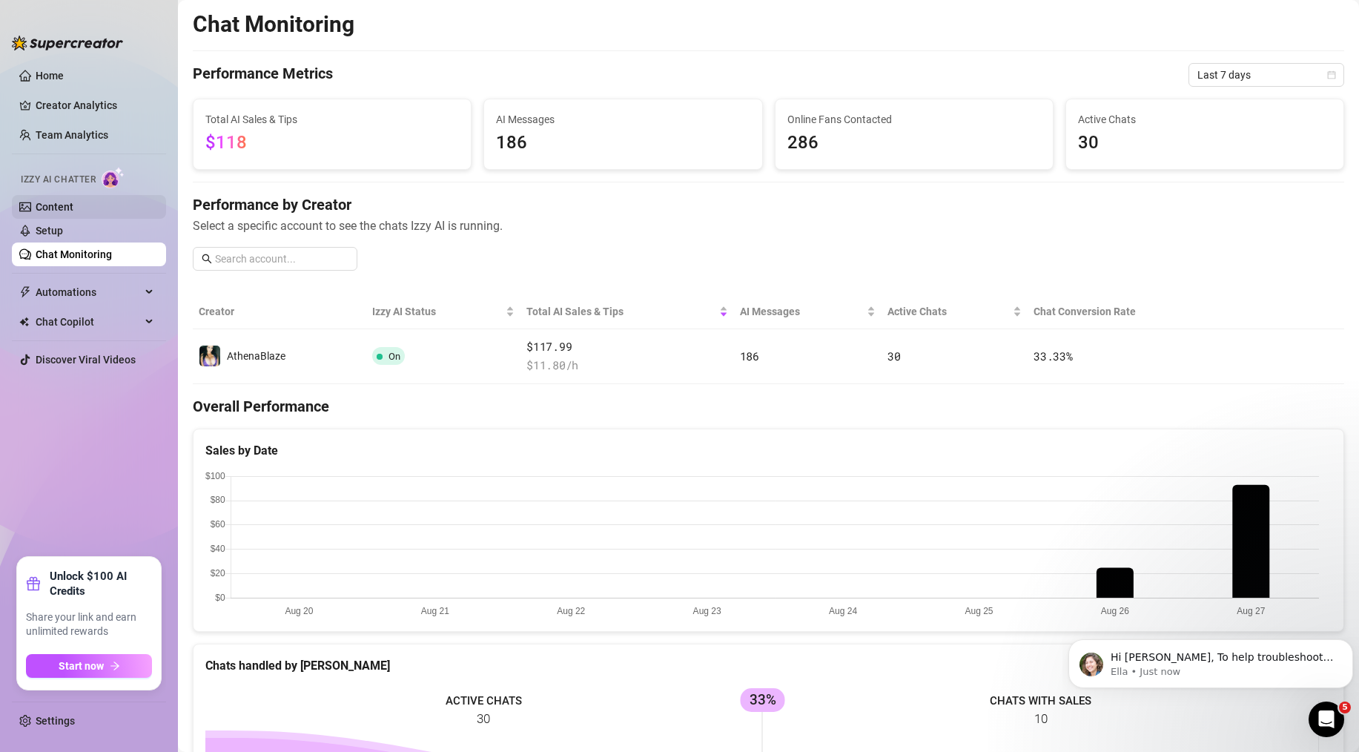
click at [73, 201] on link "Content" at bounding box center [55, 207] width 38 height 12
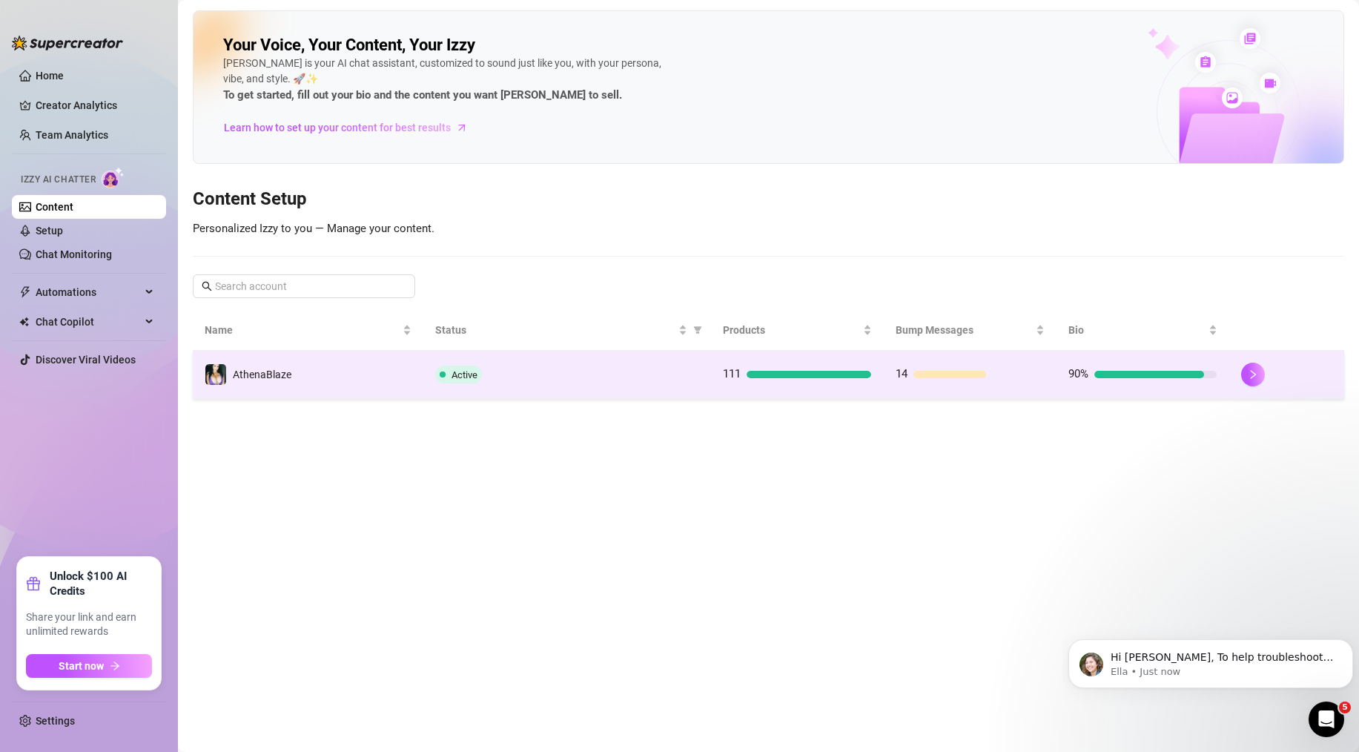
click at [584, 374] on div "Active" at bounding box center [567, 375] width 264 height 18
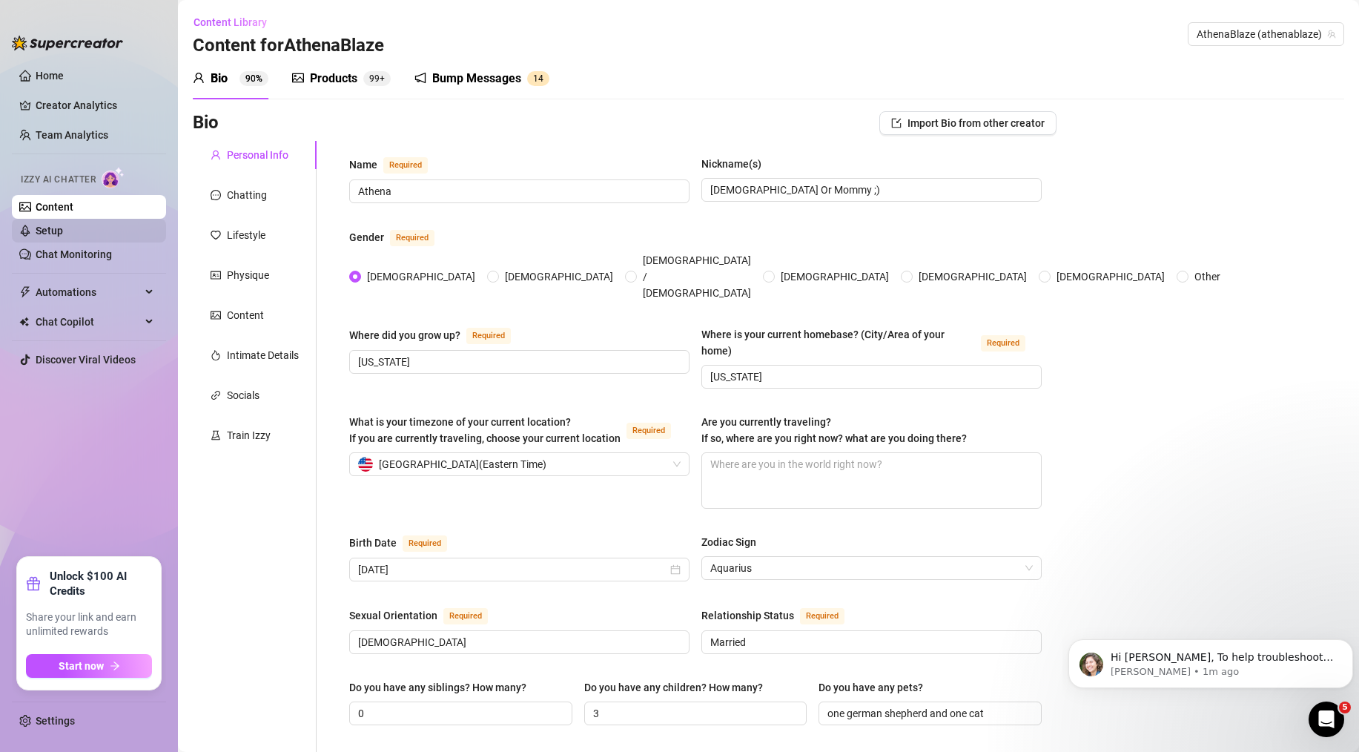
click at [36, 234] on link "Setup" at bounding box center [49, 231] width 27 height 12
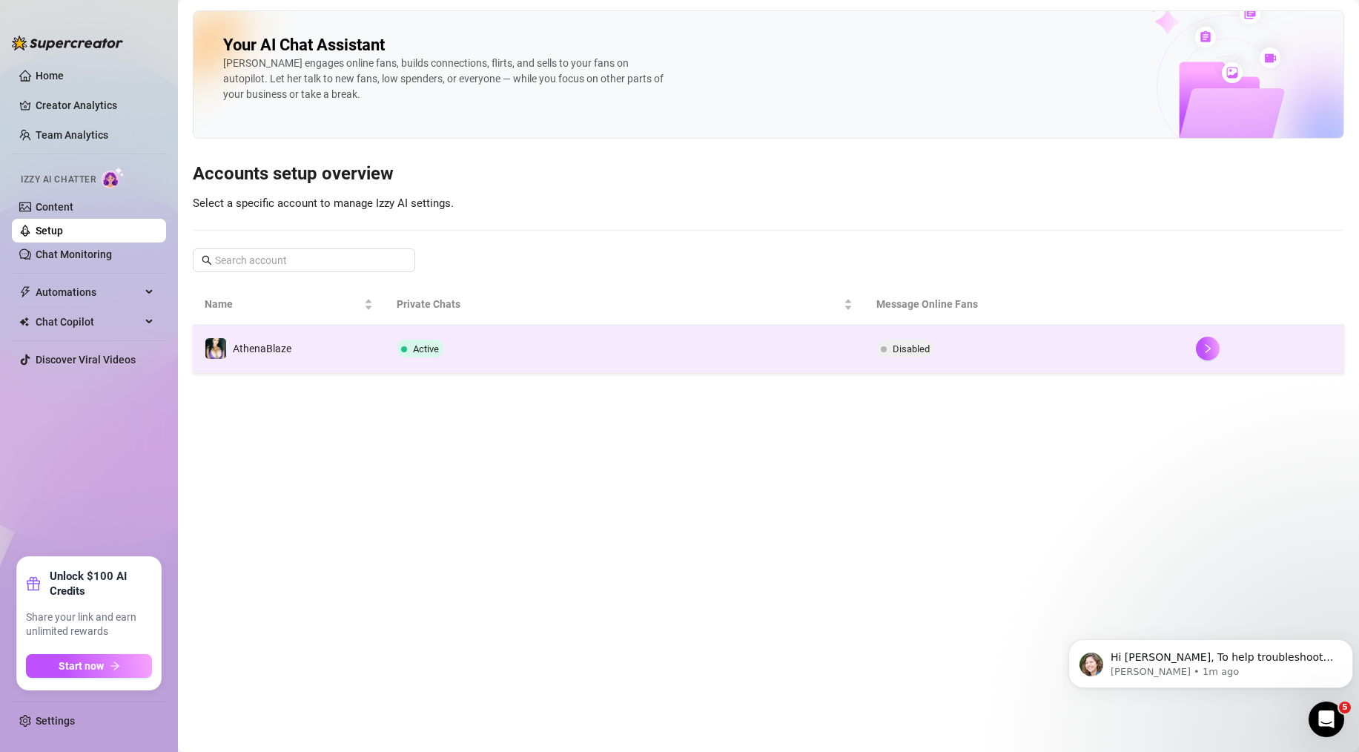
click at [515, 354] on td "Active" at bounding box center [625, 349] width 480 height 48
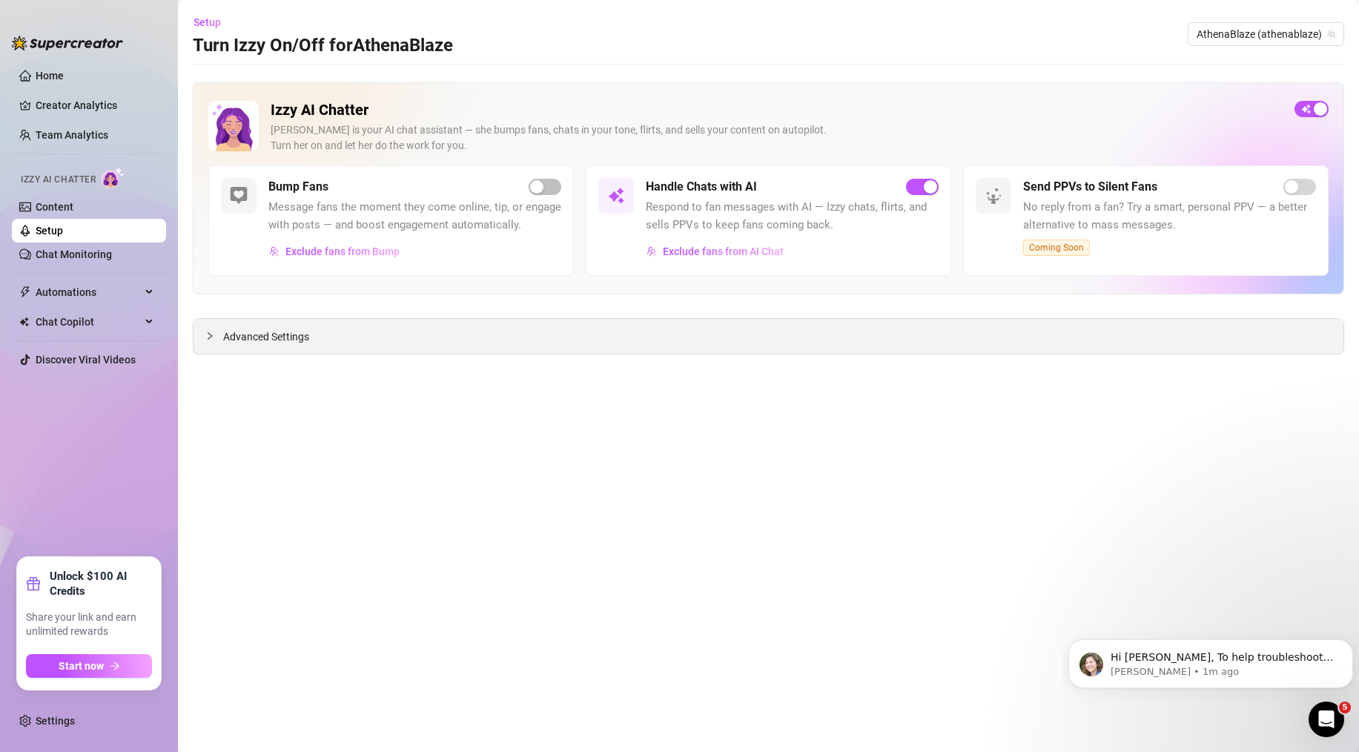
click at [215, 340] on div at bounding box center [214, 336] width 18 height 16
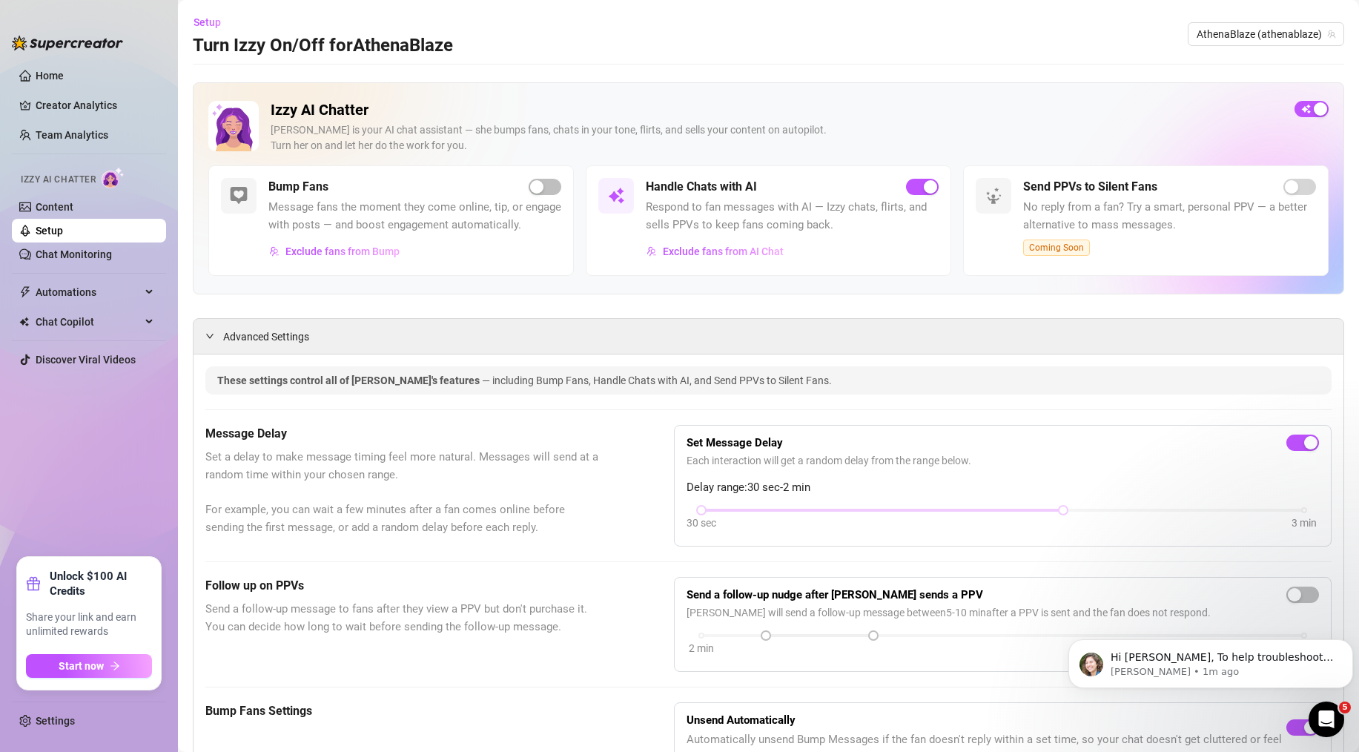
drag, startPoint x: 563, startPoint y: 435, endPoint x: 580, endPoint y: 229, distance: 206.8
click at [1171, 661] on p "Hi [PERSON_NAME], To help troubleshoot, could you please provide the creator’s …" at bounding box center [1223, 657] width 224 height 15
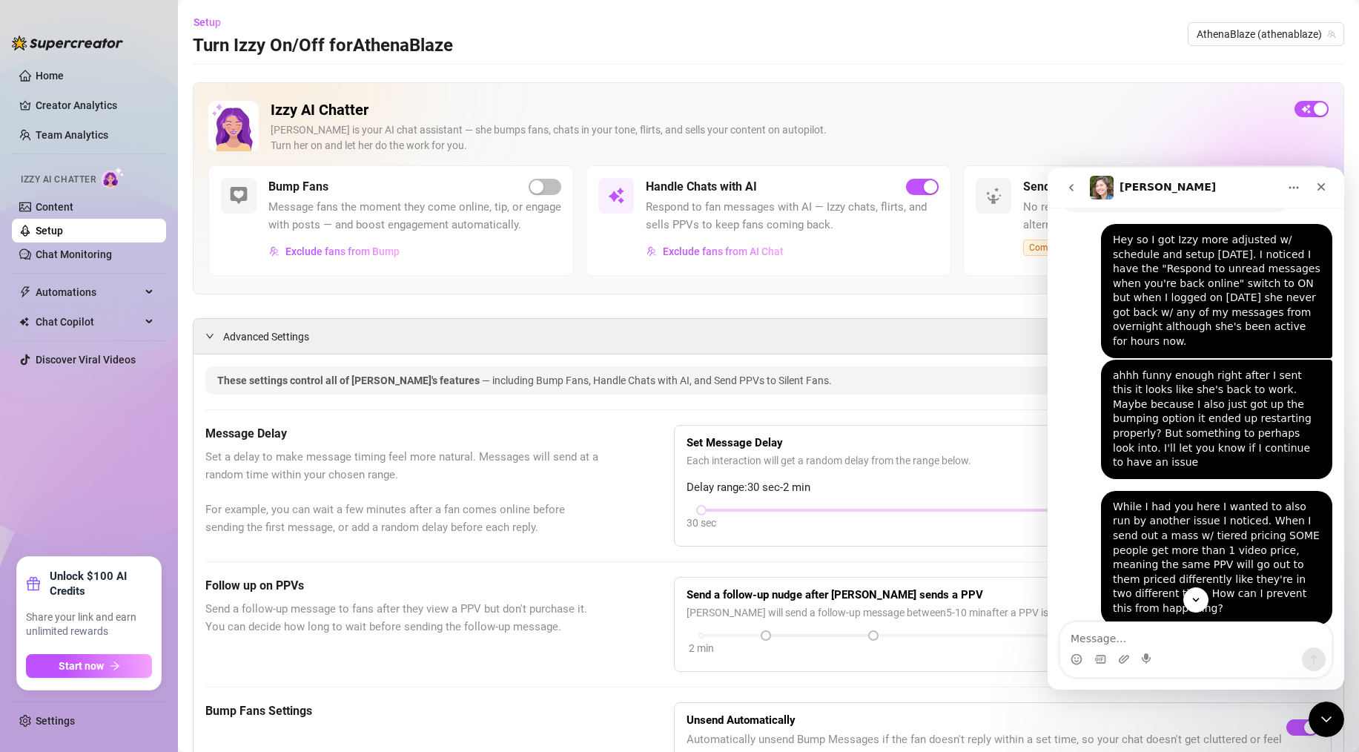
scroll to position [493, 0]
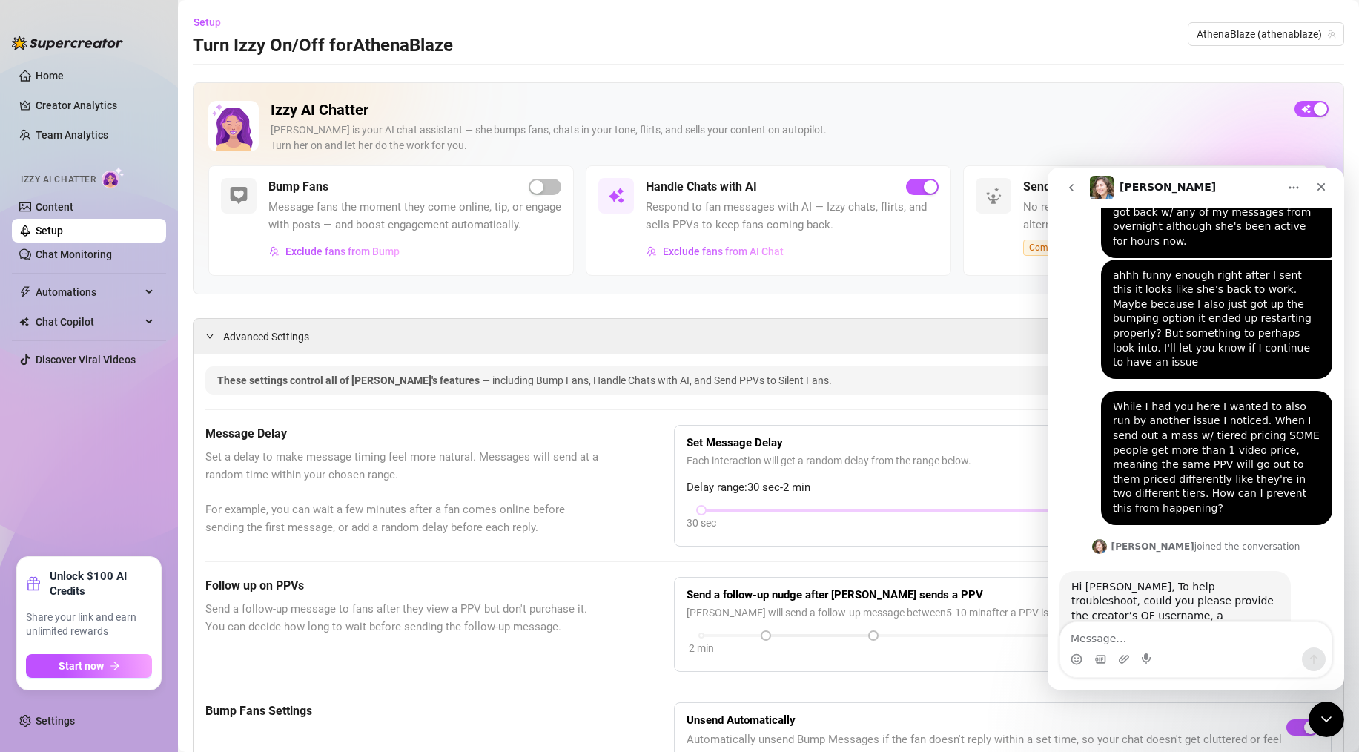
click at [1179, 641] on textarea "Message…" at bounding box center [1195, 634] width 271 height 25
click at [1325, 192] on icon "Close" at bounding box center [1321, 187] width 12 height 12
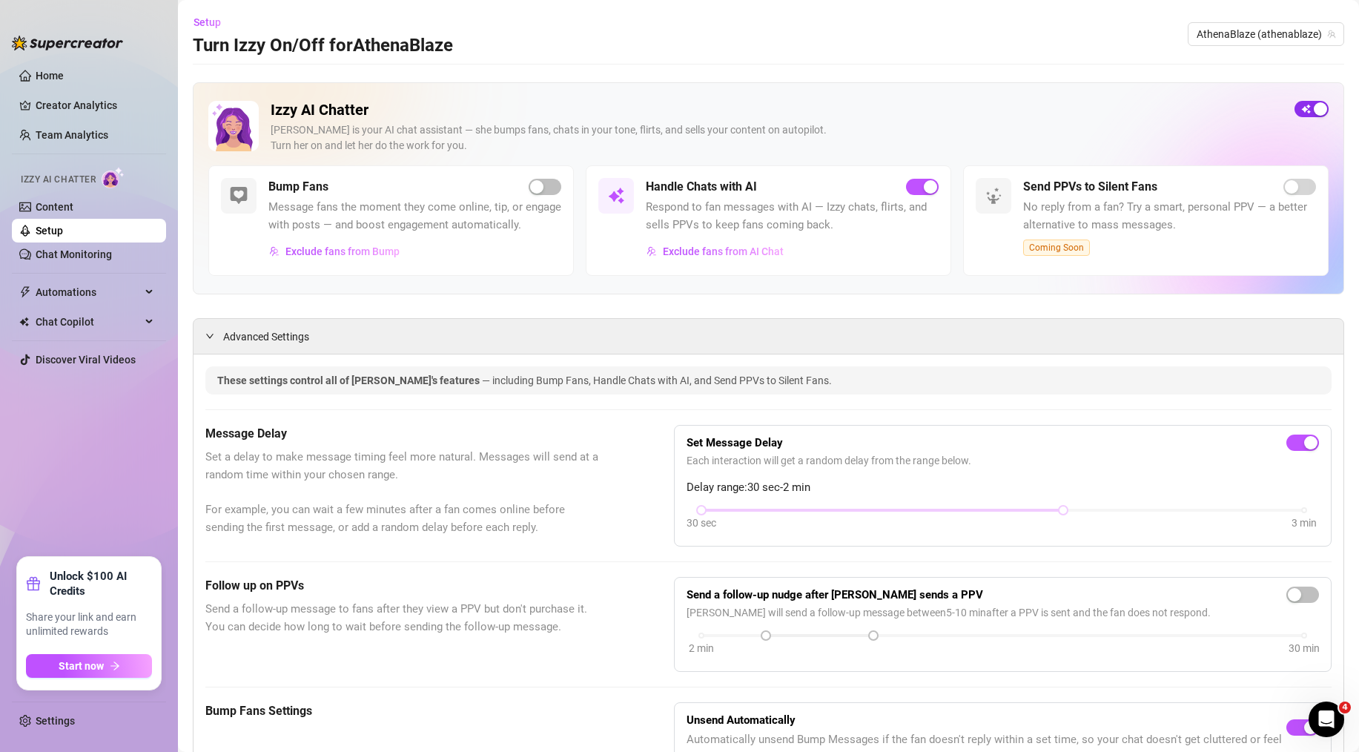
click at [1314, 108] on div "button" at bounding box center [1320, 108] width 13 height 13
click at [1305, 108] on span "button" at bounding box center [1311, 109] width 34 height 16
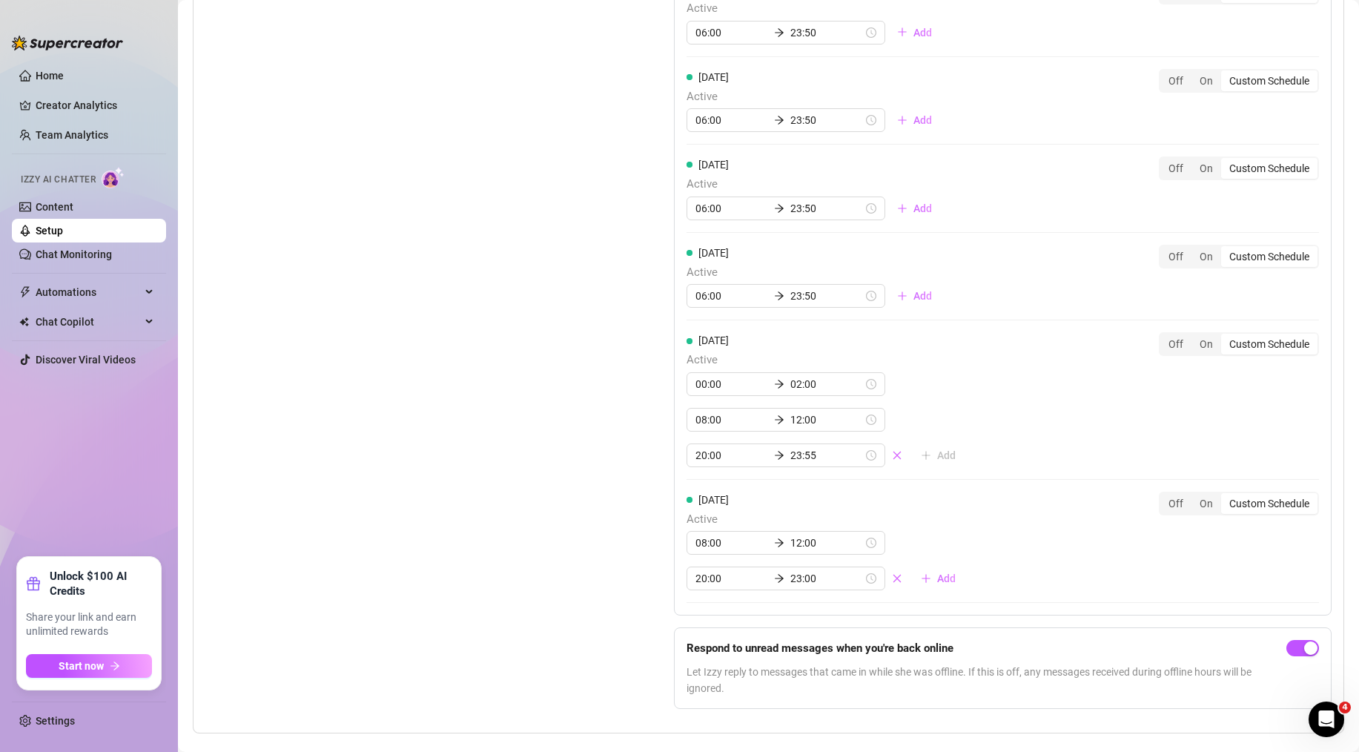
scroll to position [1426, 0]
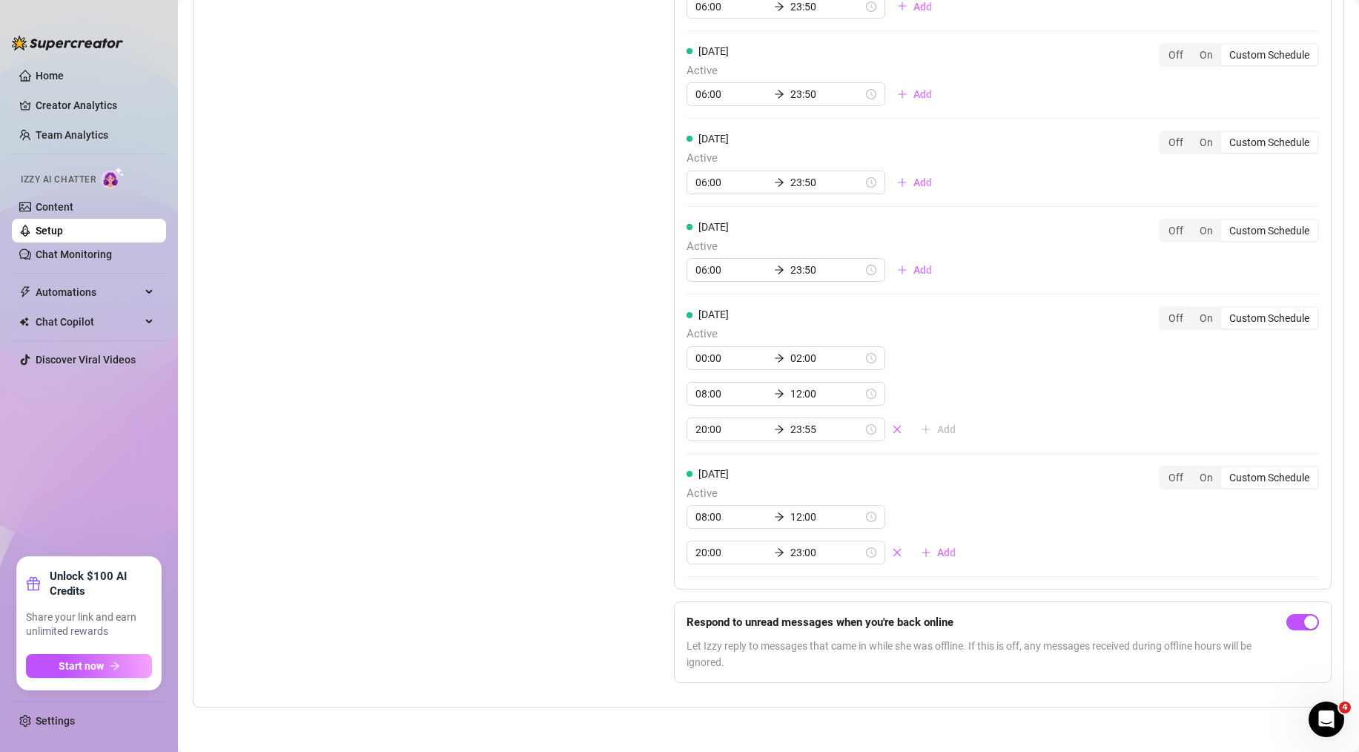
click at [520, 498] on div "Set Active Hours (Izzy Availability) Set specific hours when Izzy engaging with…" at bounding box center [402, 275] width 394 height 841
